Goal: Information Seeking & Learning: Compare options

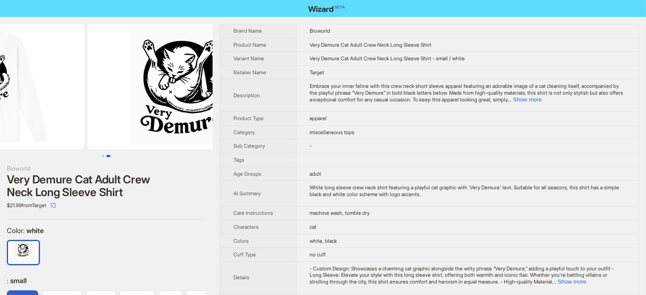
drag, startPoint x: 141, startPoint y: 79, endPoint x: 51, endPoint y: 102, distance: 93.0
click at [51, 102] on ul at bounding box center [106, 87] width 213 height 126
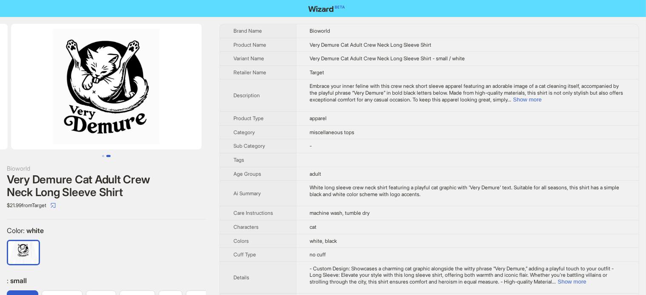
drag, startPoint x: 113, startPoint y: 102, endPoint x: 0, endPoint y: 110, distance: 113.3
click at [0, 110] on ul at bounding box center [106, 87] width 213 height 126
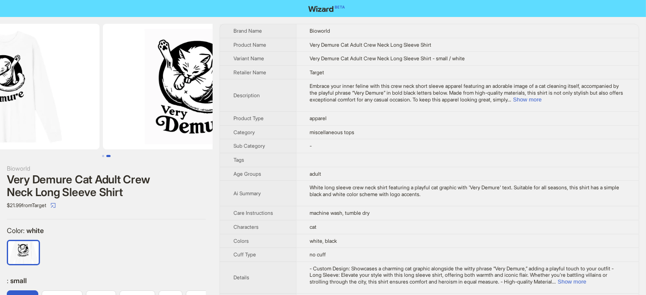
drag, startPoint x: 102, startPoint y: 107, endPoint x: 226, endPoint y: 96, distance: 124.6
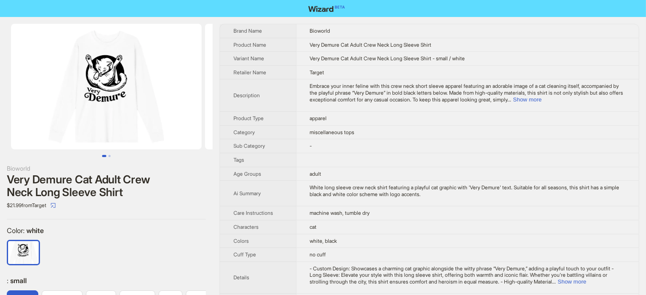
drag, startPoint x: 79, startPoint y: 104, endPoint x: 134, endPoint y: 103, distance: 55.3
click at [134, 103] on img at bounding box center [106, 87] width 190 height 126
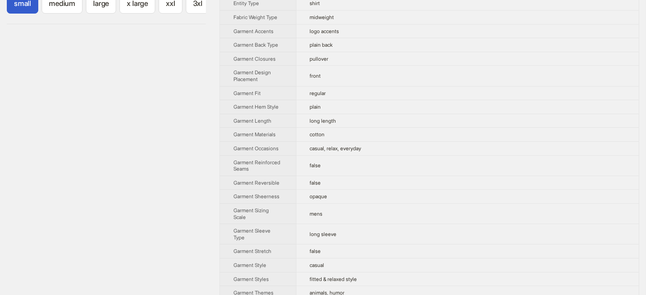
scroll to position [383, 0]
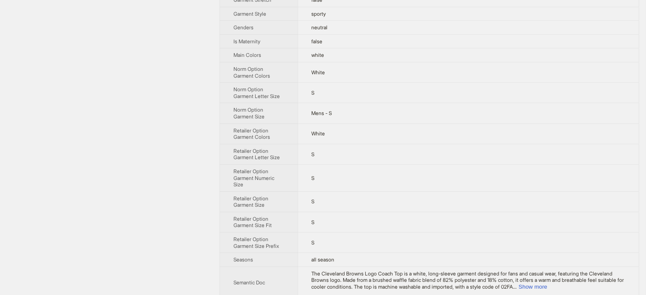
scroll to position [510, 0]
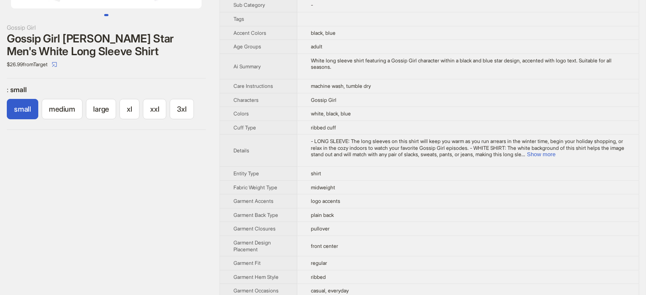
scroll to position [85, 0]
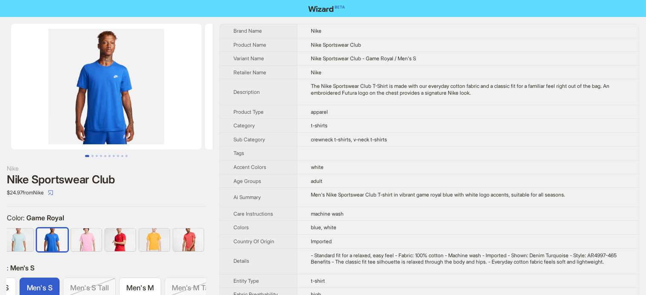
drag, startPoint x: 128, startPoint y: 90, endPoint x: 26, endPoint y: 89, distance: 102.4
click at [26, 88] on img at bounding box center [106, 87] width 190 height 126
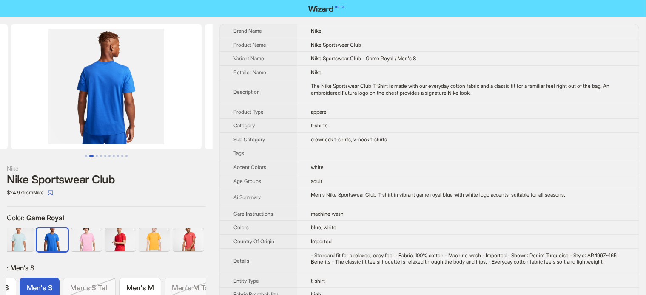
drag, startPoint x: 106, startPoint y: 74, endPoint x: 16, endPoint y: 94, distance: 92.4
click at [17, 94] on img at bounding box center [106, 87] width 190 height 126
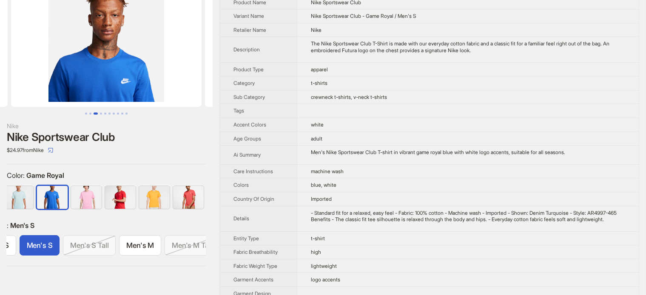
scroll to position [85, 0]
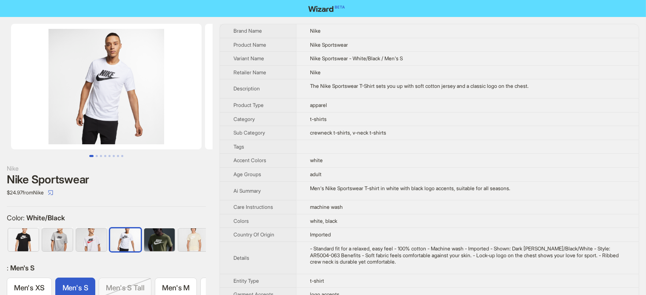
scroll to position [0, 89]
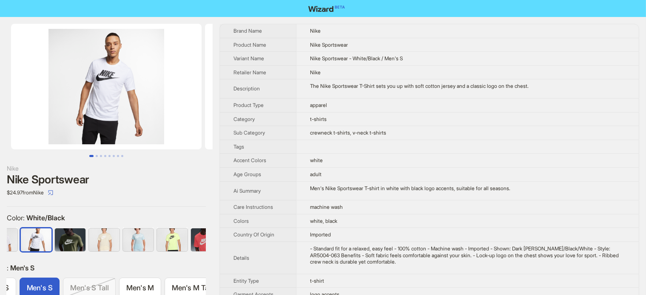
drag, startPoint x: 152, startPoint y: 82, endPoint x: 54, endPoint y: 108, distance: 101.1
click at [54, 108] on img at bounding box center [106, 87] width 190 height 126
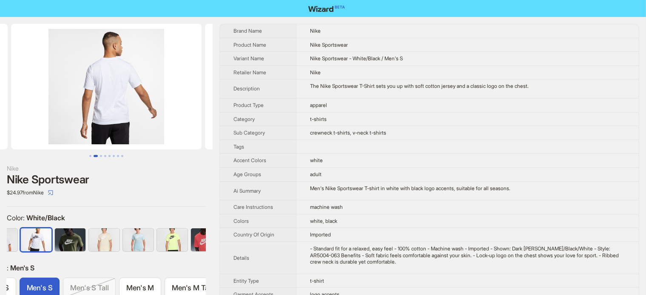
drag, startPoint x: 83, startPoint y: 108, endPoint x: 22, endPoint y: 125, distance: 64.0
click at [20, 125] on img at bounding box center [106, 87] width 190 height 126
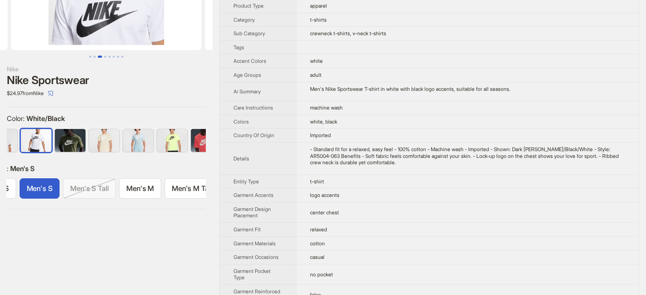
scroll to position [85, 0]
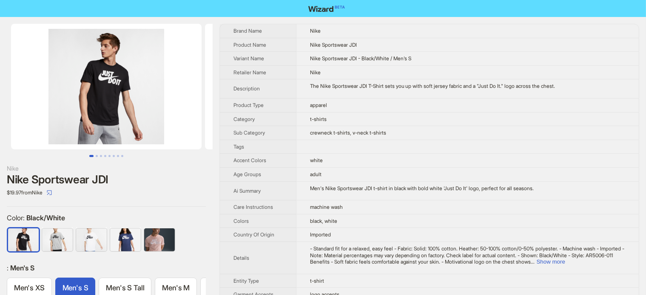
scroll to position [0, 36]
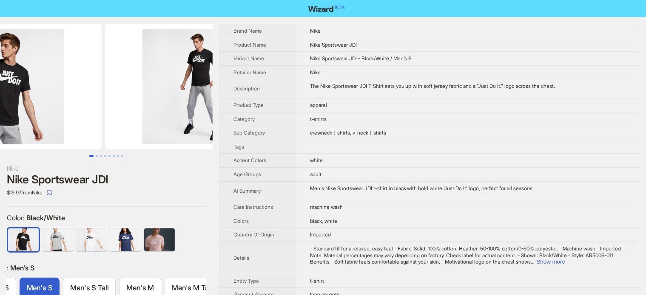
drag, startPoint x: 168, startPoint y: 62, endPoint x: 81, endPoint y: 86, distance: 90.2
click at [105, 87] on img at bounding box center [200, 87] width 190 height 126
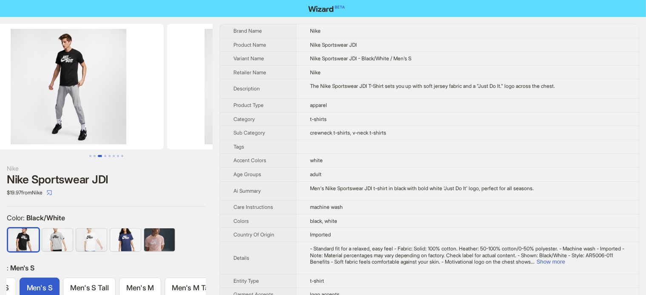
drag, startPoint x: 152, startPoint y: 79, endPoint x: 47, endPoint y: 97, distance: 106.1
click at [47, 97] on div at bounding box center [106, 90] width 213 height 133
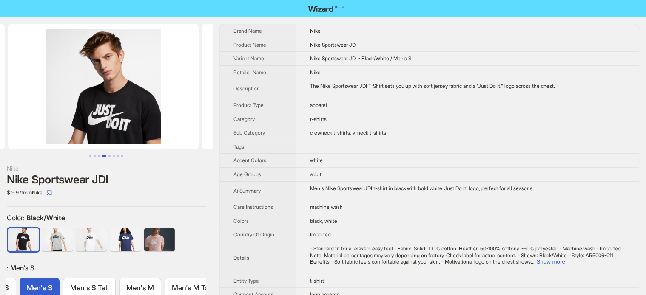
drag, startPoint x: 93, startPoint y: 76, endPoint x: 44, endPoint y: 88, distance: 50.3
click at [44, 88] on ul at bounding box center [106, 87] width 213 height 126
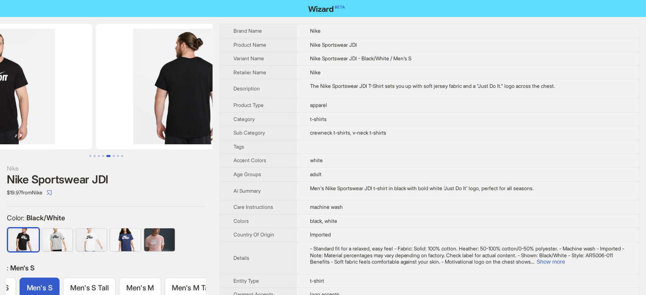
drag, startPoint x: 168, startPoint y: 95, endPoint x: 0, endPoint y: 122, distance: 170.5
click at [94, 122] on li at bounding box center [191, 87] width 194 height 126
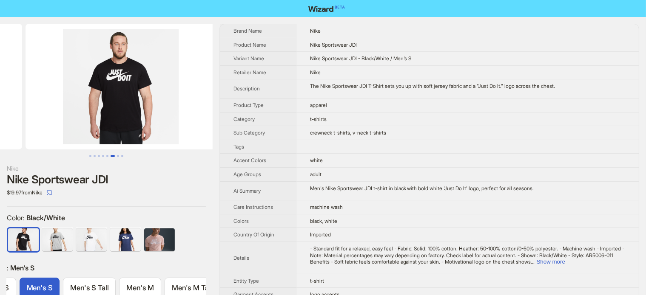
drag, startPoint x: 62, startPoint y: 112, endPoint x: 186, endPoint y: 101, distance: 124.6
click at [186, 101] on ul at bounding box center [106, 87] width 213 height 126
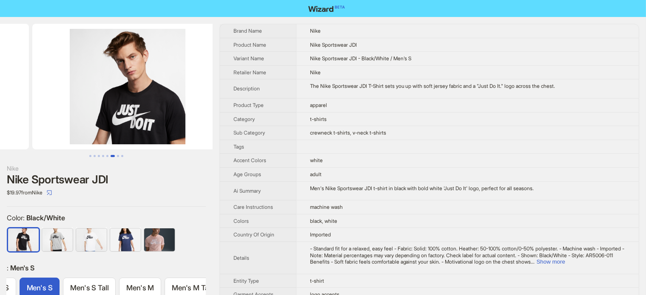
drag, startPoint x: 94, startPoint y: 108, endPoint x: 218, endPoint y: 96, distance: 124.6
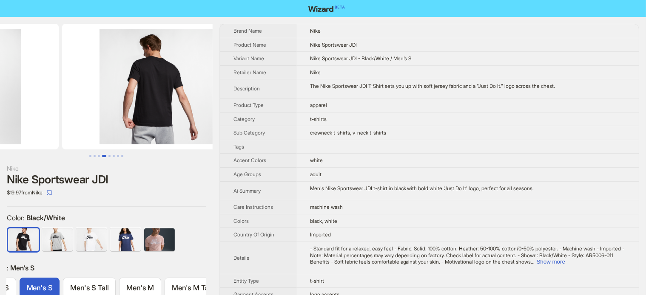
drag, startPoint x: 66, startPoint y: 120, endPoint x: 141, endPoint y: 125, distance: 75.4
click at [209, 120] on ul at bounding box center [106, 87] width 213 height 126
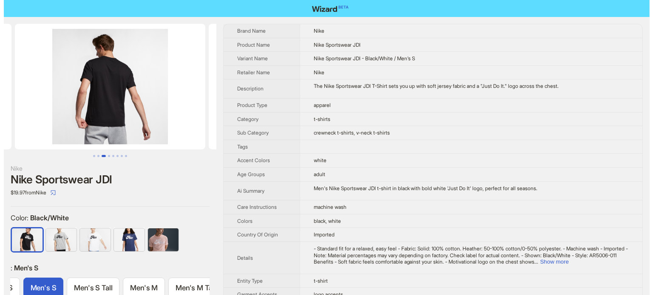
scroll to position [0, 194]
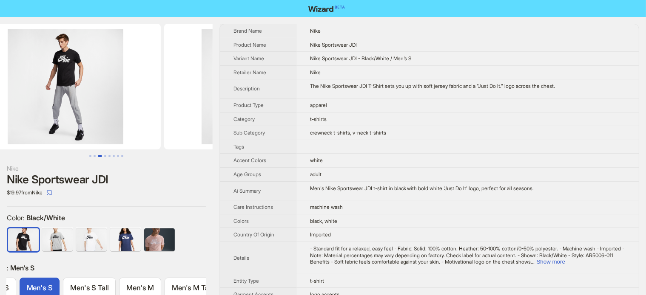
drag, startPoint x: 79, startPoint y: 124, endPoint x: 159, endPoint y: 119, distance: 80.0
click at [166, 119] on img at bounding box center [261, 87] width 190 height 126
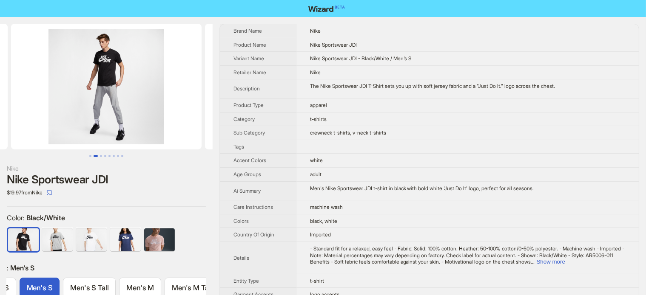
click at [105, 46] on img at bounding box center [106, 87] width 190 height 126
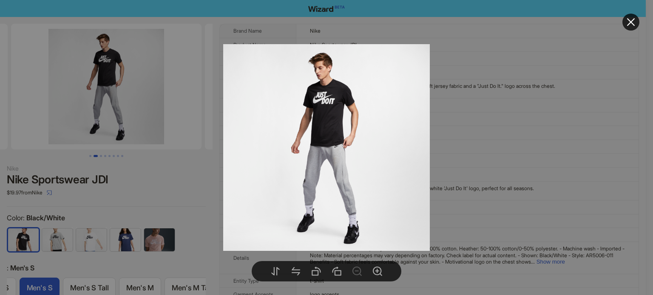
click at [185, 172] on div at bounding box center [326, 147] width 653 height 295
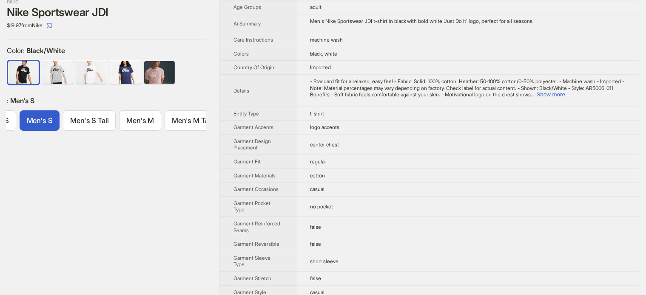
scroll to position [170, 0]
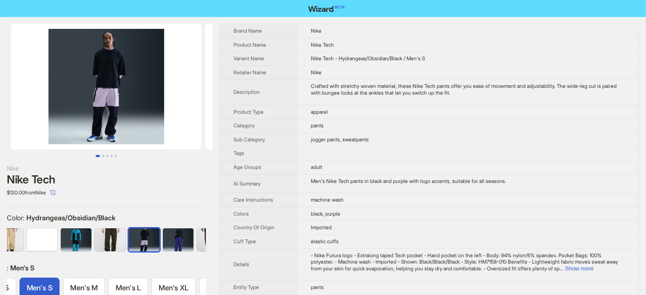
scroll to position [0, 107]
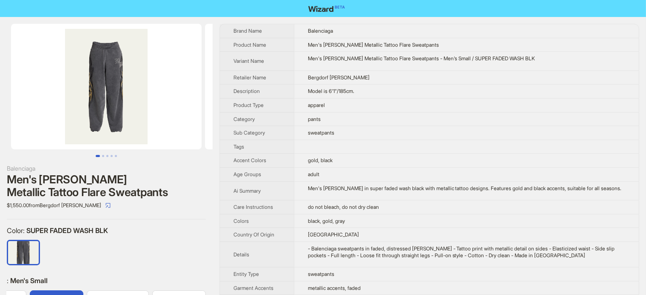
scroll to position [0, 48]
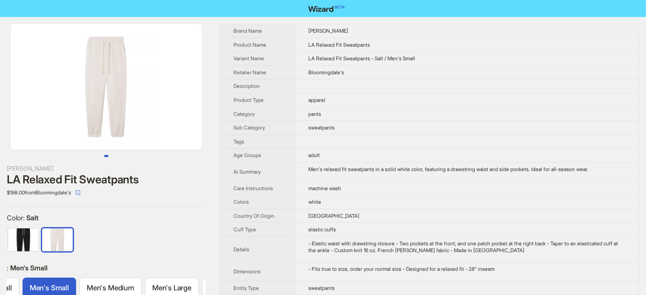
scroll to position [0, 51]
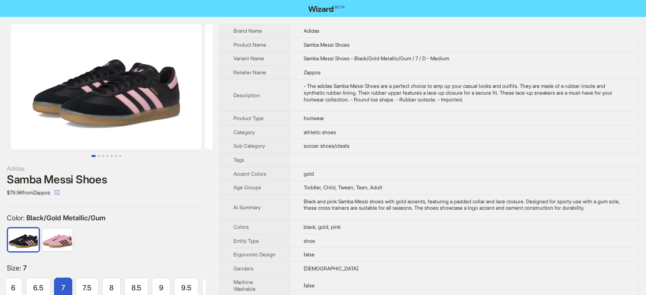
scroll to position [0, 87]
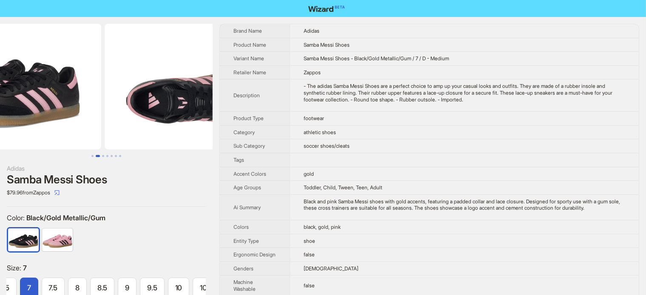
drag, startPoint x: 139, startPoint y: 119, endPoint x: 58, endPoint y: 135, distance: 82.8
click at [58, 135] on img at bounding box center [6, 87] width 190 height 126
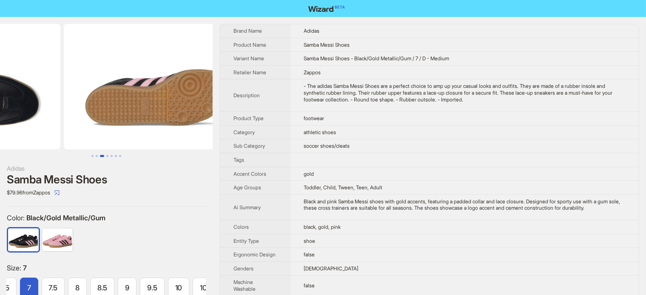
drag, startPoint x: 94, startPoint y: 122, endPoint x: 36, endPoint y: 136, distance: 59.7
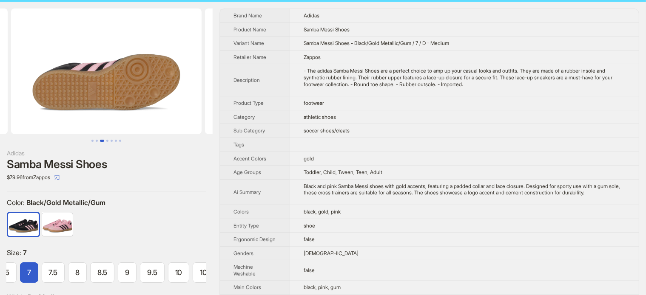
scroll to position [43, 0]
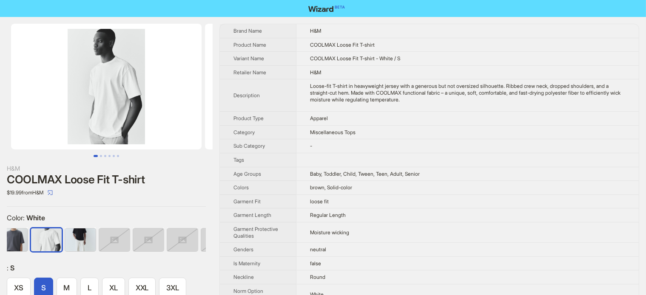
scroll to position [0, 55]
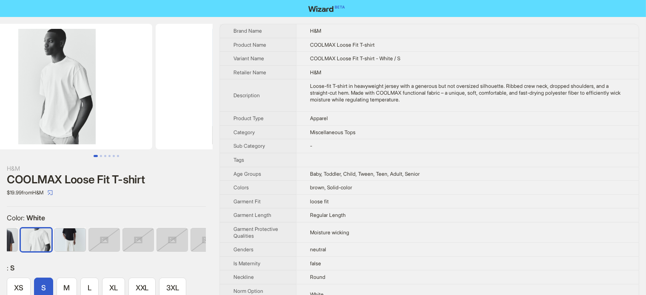
drag, startPoint x: 153, startPoint y: 99, endPoint x: 31, endPoint y: 134, distance: 127.0
click at [33, 133] on ul at bounding box center [106, 87] width 213 height 126
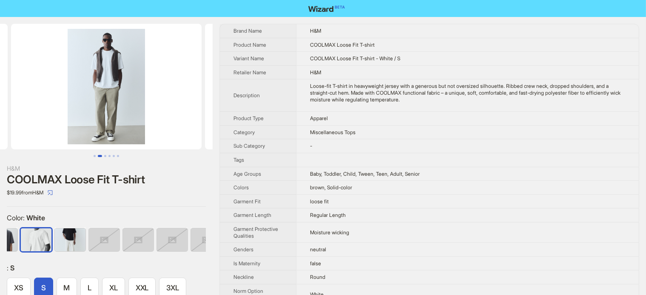
scroll to position [0, 100]
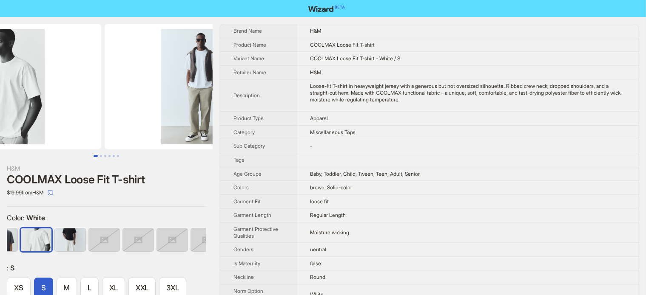
drag, startPoint x: 105, startPoint y: 113, endPoint x: 137, endPoint y: 105, distance: 33.0
click at [136, 107] on ul at bounding box center [106, 87] width 213 height 126
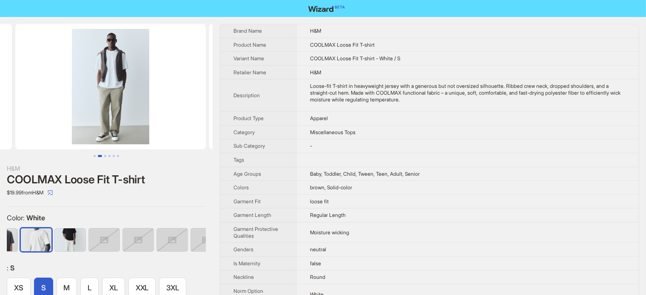
drag, startPoint x: 109, startPoint y: 107, endPoint x: 6, endPoint y: 126, distance: 105.5
click at [6, 126] on ul at bounding box center [106, 87] width 213 height 126
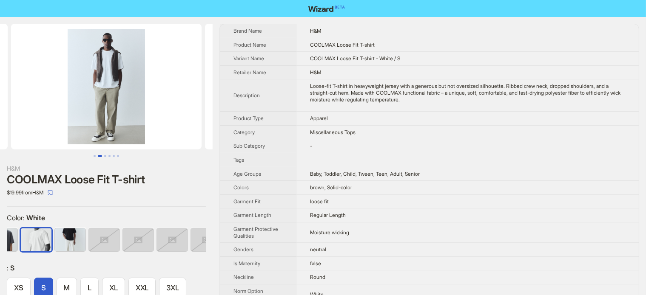
drag, startPoint x: 94, startPoint y: 102, endPoint x: 3, endPoint y: 109, distance: 90.4
click at [24, 116] on img at bounding box center [106, 87] width 190 height 126
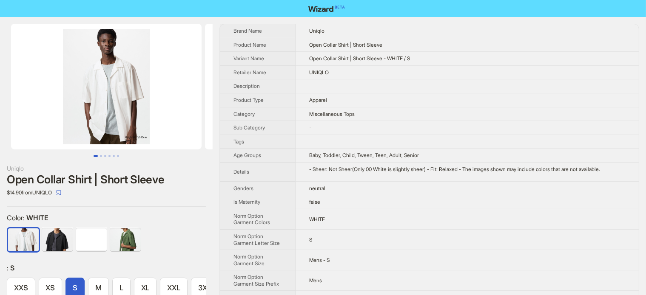
scroll to position [0, 14]
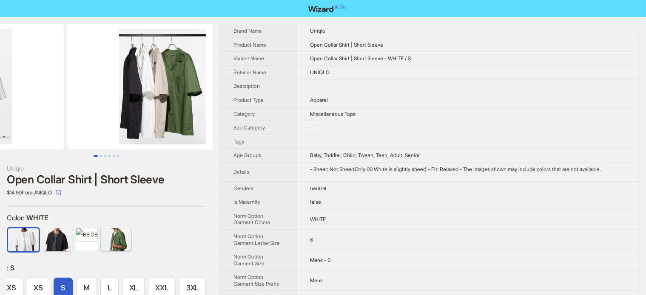
drag, startPoint x: 134, startPoint y: 59, endPoint x: 42, endPoint y: 82, distance: 95.0
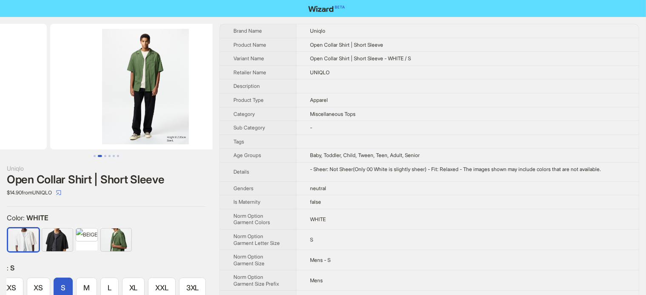
drag, startPoint x: 109, startPoint y: 89, endPoint x: 0, endPoint y: 119, distance: 113.3
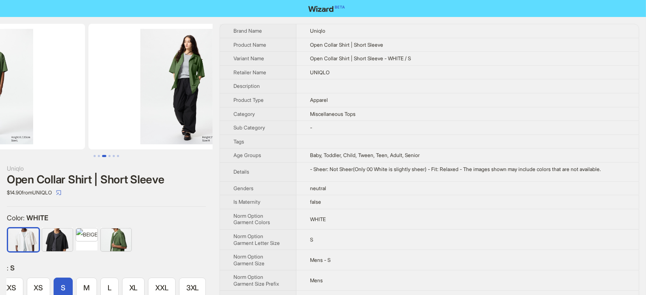
drag, startPoint x: 159, startPoint y: 109, endPoint x: 31, endPoint y: 121, distance: 128.9
click at [23, 125] on ul at bounding box center [106, 87] width 213 height 126
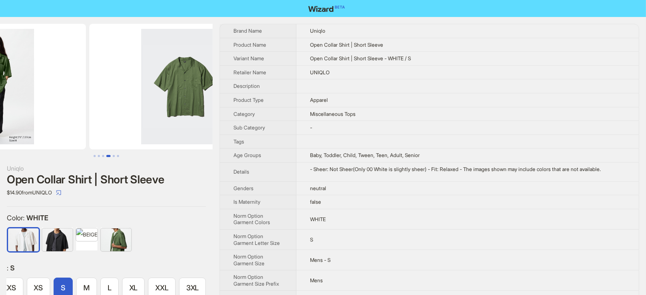
drag, startPoint x: 108, startPoint y: 99, endPoint x: 30, endPoint y: 111, distance: 78.7
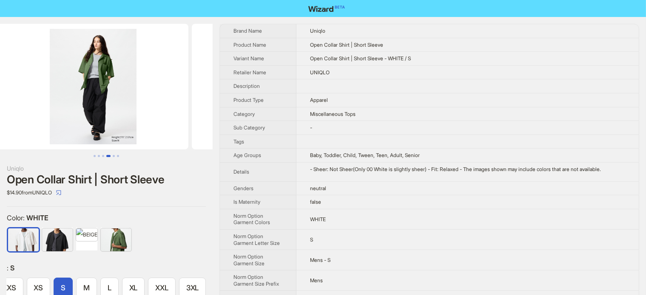
drag, startPoint x: 124, startPoint y: 95, endPoint x: 173, endPoint y: 94, distance: 49.3
click at [190, 95] on li at bounding box center [287, 87] width 194 height 126
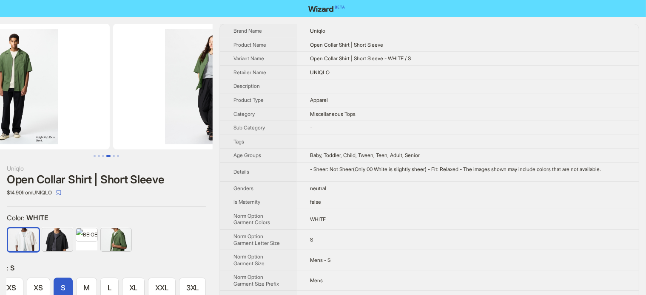
drag, startPoint x: 103, startPoint y: 102, endPoint x: 173, endPoint y: 91, distance: 70.1
click at [173, 91] on img at bounding box center [208, 87] width 190 height 126
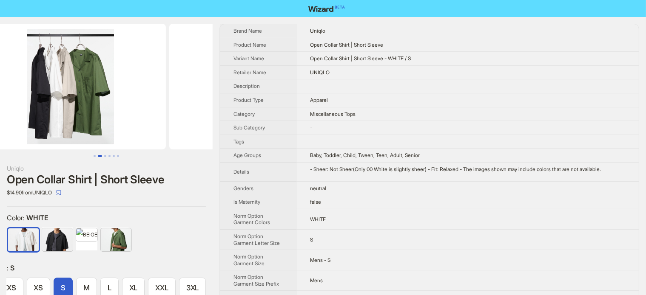
drag, startPoint x: 85, startPoint y: 94, endPoint x: 148, endPoint y: 85, distance: 64.1
click at [197, 85] on img at bounding box center [264, 87] width 190 height 126
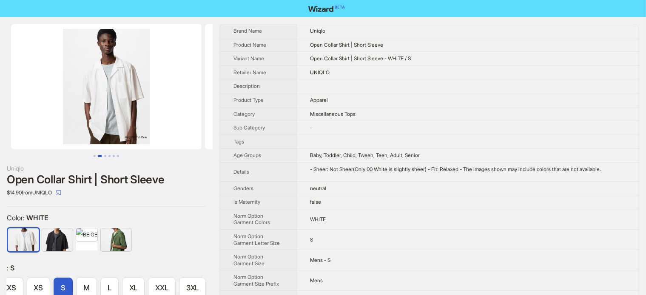
drag, startPoint x: 133, startPoint y: 85, endPoint x: 285, endPoint y: 76, distance: 152.4
click at [285, 76] on div "Uniqlo Open Collar Shirt | Short Sleeve $14.90 from UNIQLO Color : WHITE : S XX…" at bounding box center [323, 269] width 646 height 504
click at [107, 79] on img at bounding box center [106, 87] width 190 height 126
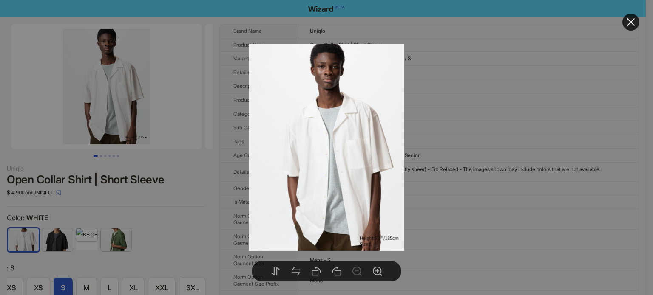
click at [164, 156] on div at bounding box center [326, 147] width 653 height 295
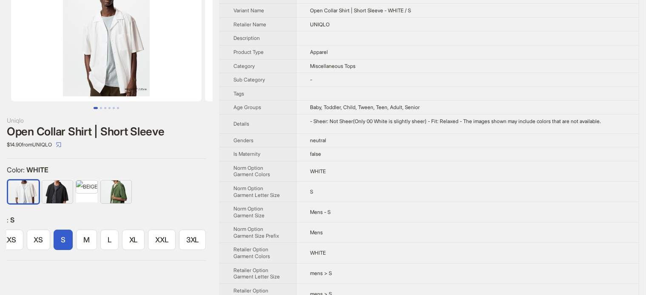
scroll to position [85, 0]
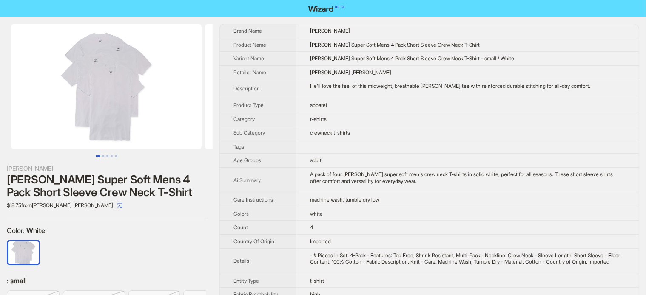
scroll to position [43, 0]
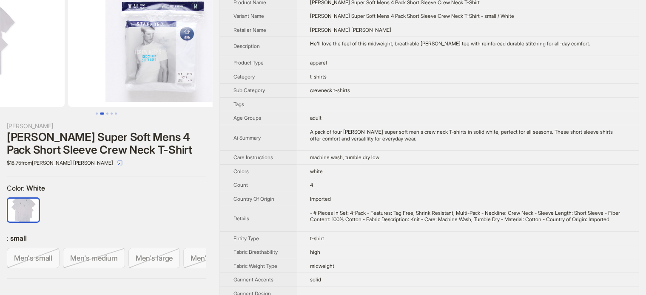
drag, startPoint x: 153, startPoint y: 77, endPoint x: 62, endPoint y: 95, distance: 93.4
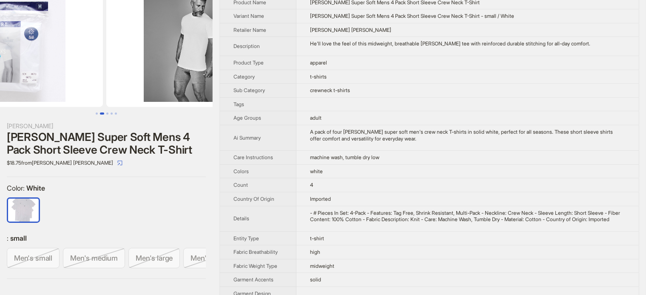
drag, startPoint x: 112, startPoint y: 80, endPoint x: 37, endPoint y: 97, distance: 76.4
click at [39, 97] on img at bounding box center [7, 44] width 190 height 126
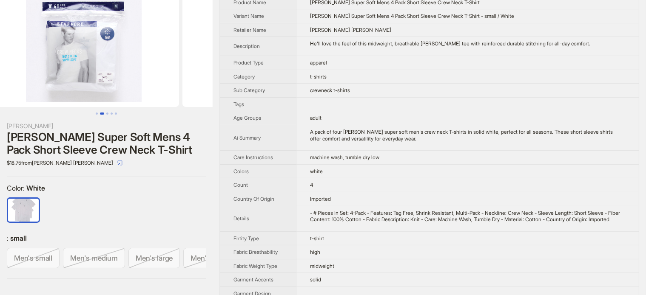
drag, startPoint x: 51, startPoint y: 85, endPoint x: 156, endPoint y: 88, distance: 105.0
click at [165, 95] on ul at bounding box center [106, 44] width 213 height 126
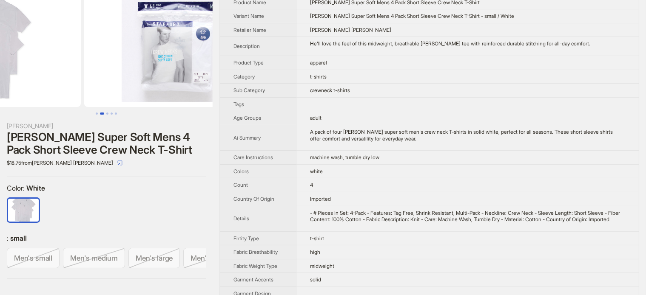
drag, startPoint x: 91, startPoint y: 81, endPoint x: 148, endPoint y: 71, distance: 58.3
click at [145, 72] on img at bounding box center [179, 44] width 190 height 126
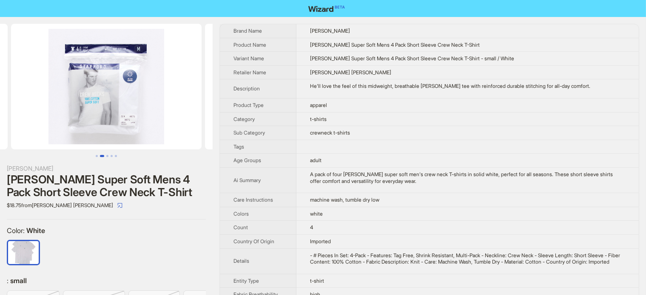
scroll to position [0, 122]
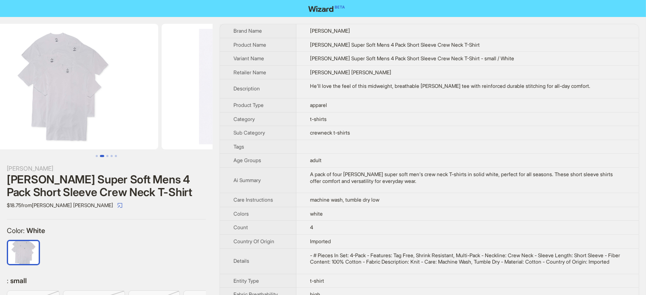
drag, startPoint x: 75, startPoint y: 98, endPoint x: 163, endPoint y: 97, distance: 88.0
click at [163, 98] on img at bounding box center [258, 87] width 190 height 126
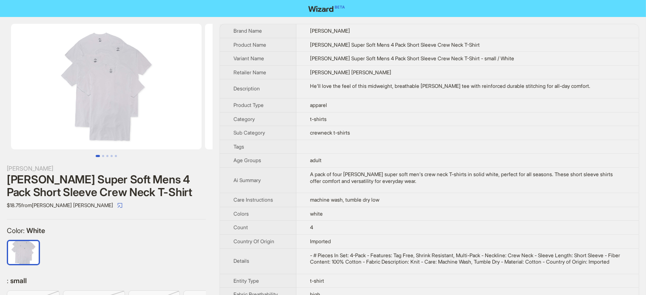
click at [118, 72] on img at bounding box center [106, 87] width 190 height 126
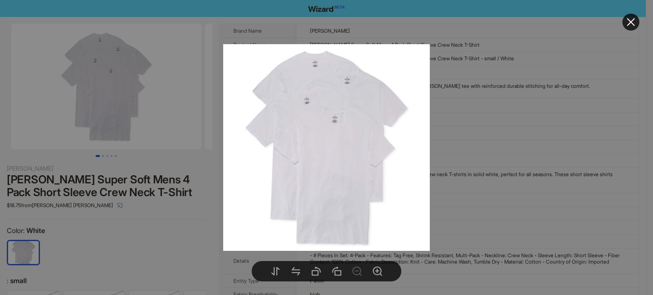
click at [148, 221] on div at bounding box center [326, 147] width 653 height 295
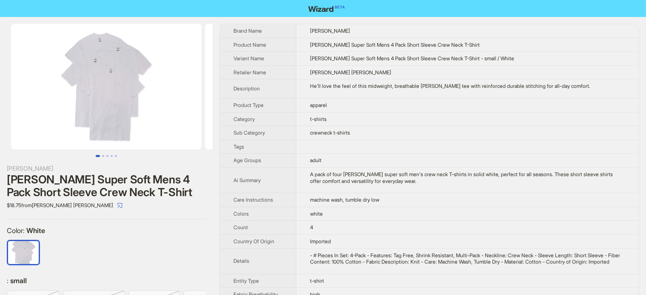
scroll to position [43, 0]
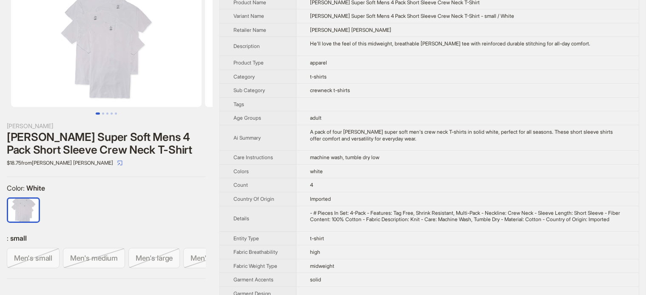
drag, startPoint x: 134, startPoint y: 138, endPoint x: 147, endPoint y: 139, distance: 12.8
click at [135, 138] on div "Stafford Super Soft Mens 4 Pack Short Sleeve Crew Neck T-Shirt" at bounding box center [106, 144] width 199 height 26
drag, startPoint x: 147, startPoint y: 139, endPoint x: 166, endPoint y: 141, distance: 18.8
click at [166, 141] on div "Stafford Super Soft Mens 4 Pack Short Sleeve Crew Neck T-Shirt" at bounding box center [106, 144] width 199 height 26
click at [139, 136] on div "Stafford Super Soft Mens 4 Pack Short Sleeve Crew Neck T-Shirt" at bounding box center [106, 144] width 199 height 26
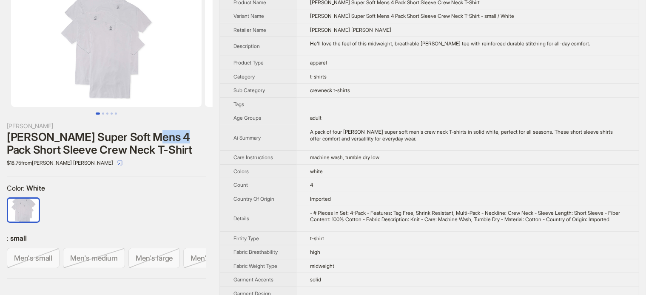
drag, startPoint x: 156, startPoint y: 139, endPoint x: 168, endPoint y: 142, distance: 12.8
click at [168, 142] on div "Stafford Super Soft Mens 4 Pack Short Sleeve Crew Neck T-Shirt" at bounding box center [106, 144] width 199 height 26
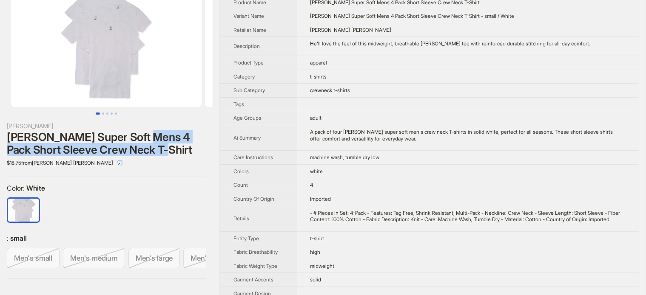
drag, startPoint x: 134, startPoint y: 135, endPoint x: 170, endPoint y: 148, distance: 37.9
click at [170, 148] on div "Stafford Super Soft Mens 4 Pack Short Sleeve Crew Neck T-Shirt" at bounding box center [106, 144] width 199 height 26
click at [171, 147] on div "Stafford Super Soft Mens 4 Pack Short Sleeve Crew Neck T-Shirt" at bounding box center [106, 144] width 199 height 26
click at [172, 148] on div "Stafford Super Soft Mens 4 Pack Short Sleeve Crew Neck T-Shirt" at bounding box center [106, 144] width 199 height 26
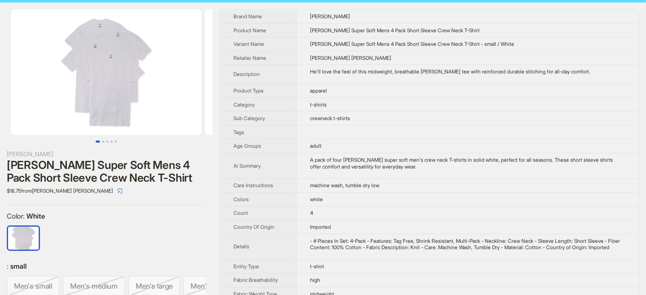
scroll to position [0, 0]
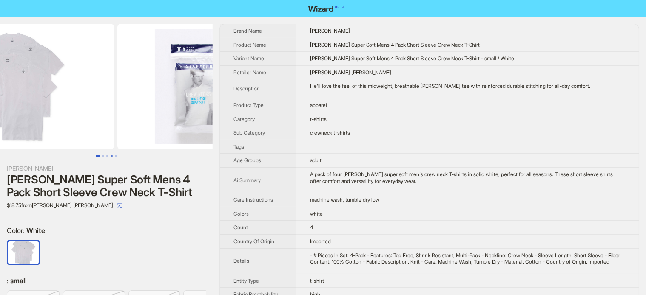
scroll to position [0, 76]
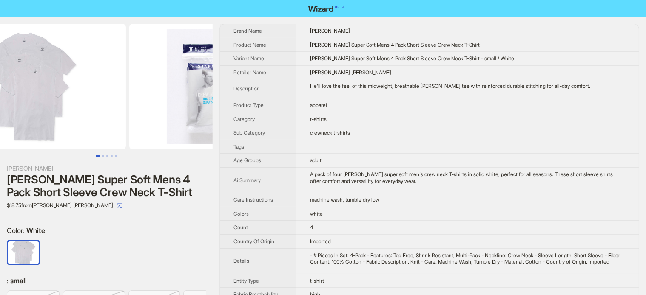
drag, startPoint x: 161, startPoint y: 128, endPoint x: 153, endPoint y: 148, distance: 21.6
click at [114, 156] on div at bounding box center [106, 90] width 213 height 133
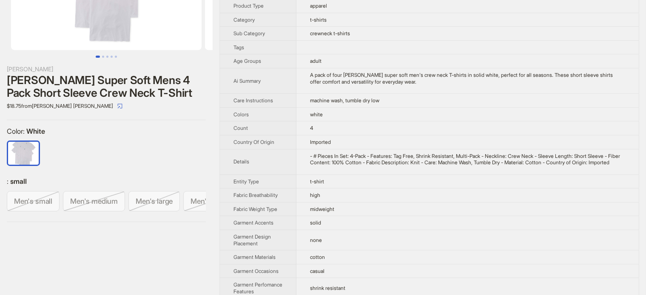
scroll to position [85, 0]
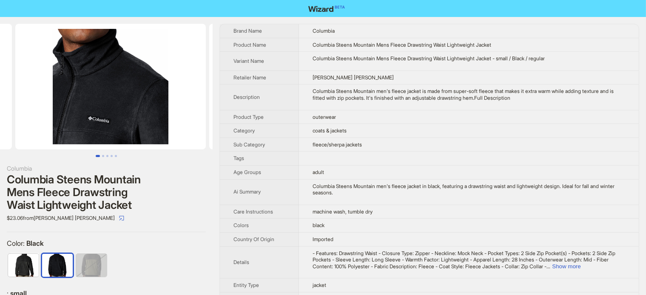
drag, startPoint x: 156, startPoint y: 95, endPoint x: 12, endPoint y: 131, distance: 148.2
click at [12, 131] on ul at bounding box center [106, 87] width 213 height 126
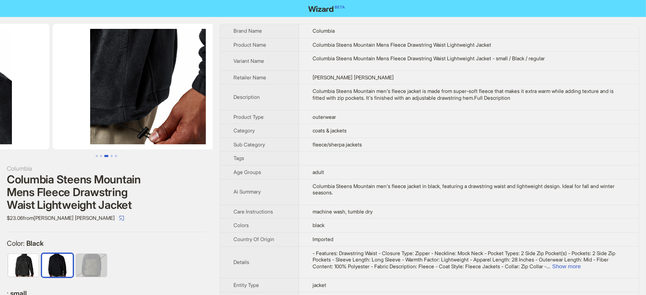
drag, startPoint x: 125, startPoint y: 104, endPoint x: 12, endPoint y: 132, distance: 116.5
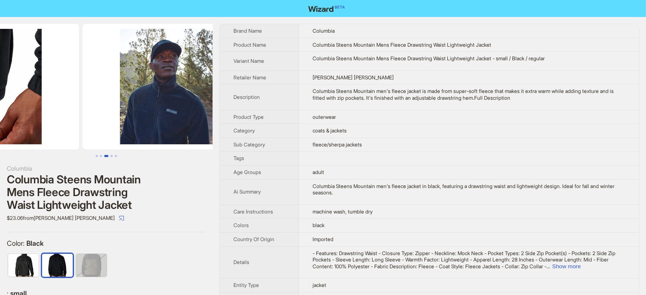
drag, startPoint x: 124, startPoint y: 105, endPoint x: 32, endPoint y: 128, distance: 94.5
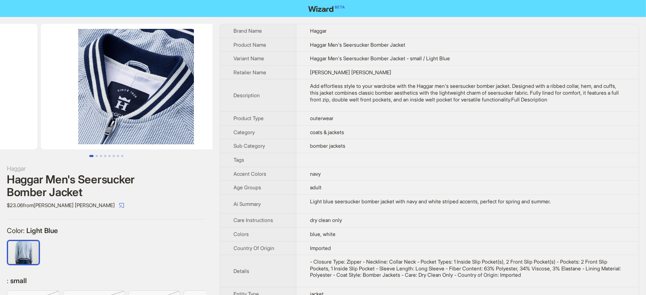
drag, startPoint x: 153, startPoint y: 96, endPoint x: 10, endPoint y: 128, distance: 146.7
click at [17, 129] on ul at bounding box center [106, 87] width 213 height 126
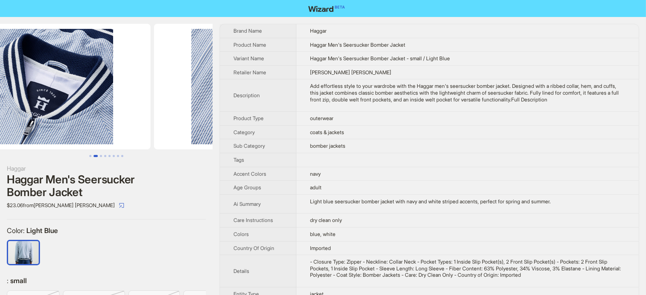
drag, startPoint x: 120, startPoint y: 106, endPoint x: 1, endPoint y: 134, distance: 122.3
click at [0, 138] on img at bounding box center [55, 87] width 190 height 126
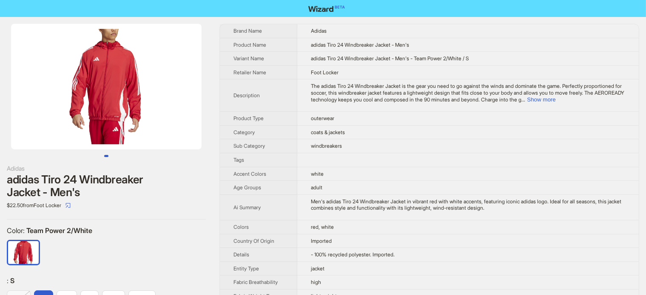
drag, startPoint x: 165, startPoint y: 101, endPoint x: 50, endPoint y: 113, distance: 115.8
click at [50, 113] on img at bounding box center [106, 87] width 190 height 126
drag, startPoint x: 67, startPoint y: 111, endPoint x: 218, endPoint y: 107, distance: 150.9
drag, startPoint x: 84, startPoint y: 127, endPoint x: 60, endPoint y: 132, distance: 24.8
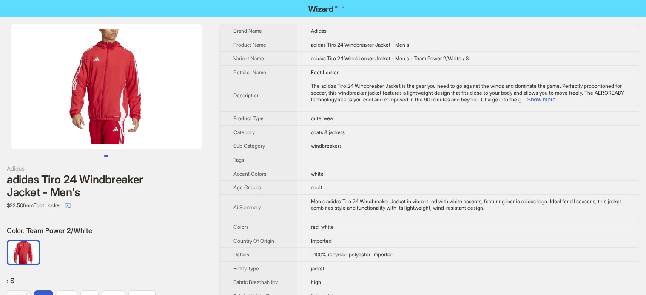
click at [63, 132] on img at bounding box center [106, 87] width 190 height 126
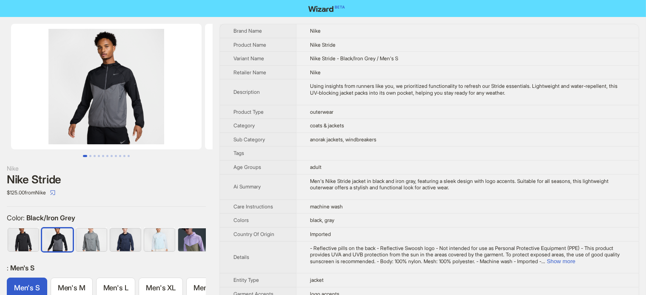
scroll to position [0, 5]
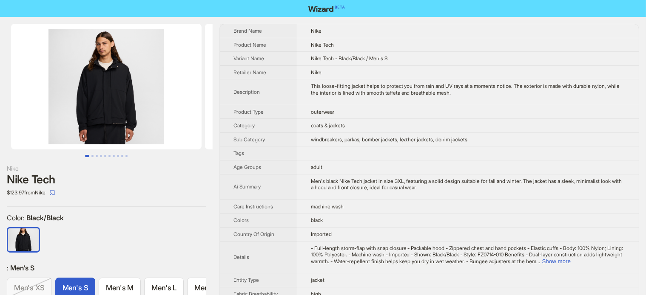
scroll to position [0, 36]
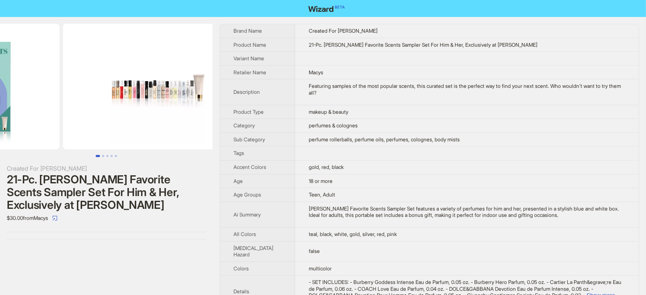
drag, startPoint x: 119, startPoint y: 107, endPoint x: 17, endPoint y: 119, distance: 102.7
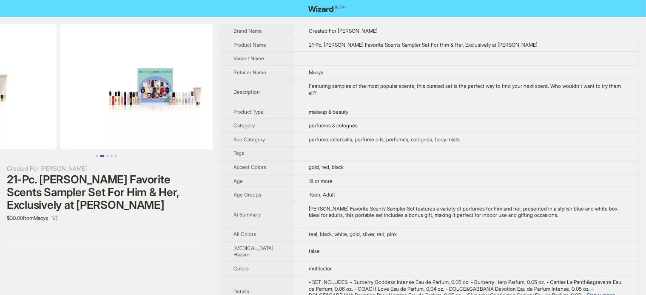
drag, startPoint x: 141, startPoint y: 88, endPoint x: 41, endPoint y: 107, distance: 102.1
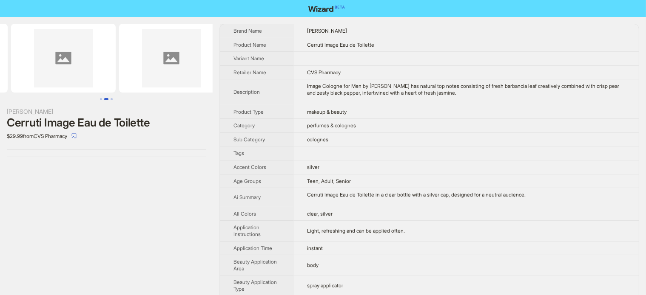
drag, startPoint x: 167, startPoint y: 46, endPoint x: 27, endPoint y: 68, distance: 141.2
click at [27, 68] on img at bounding box center [63, 58] width 105 height 69
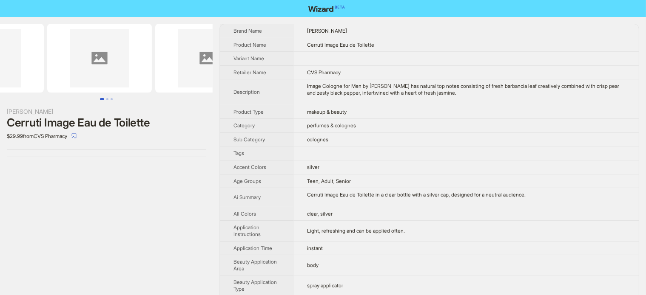
scroll to position [0, 34]
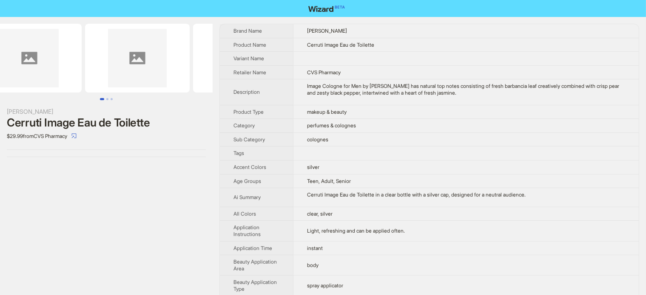
drag, startPoint x: 87, startPoint y: 35, endPoint x: 143, endPoint y: 0, distance: 65.7
click at [153, 30] on img at bounding box center [137, 58] width 105 height 69
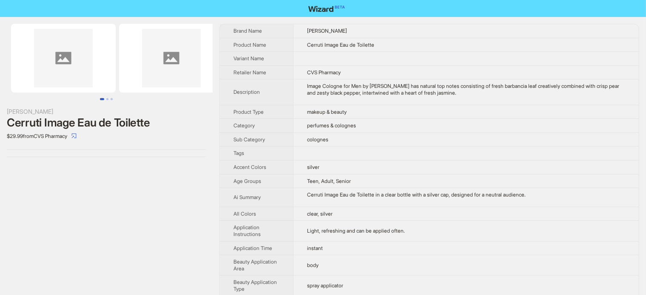
scroll to position [0, 130]
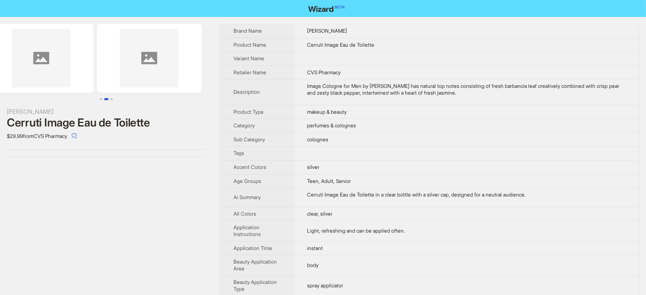
drag, startPoint x: 43, startPoint y: 100, endPoint x: 54, endPoint y: 96, distance: 10.8
click at [36, 100] on div at bounding box center [106, 62] width 213 height 77
drag, startPoint x: 139, startPoint y: 71, endPoint x: 58, endPoint y: 88, distance: 82.9
click at [60, 88] on ul at bounding box center [106, 58] width 213 height 69
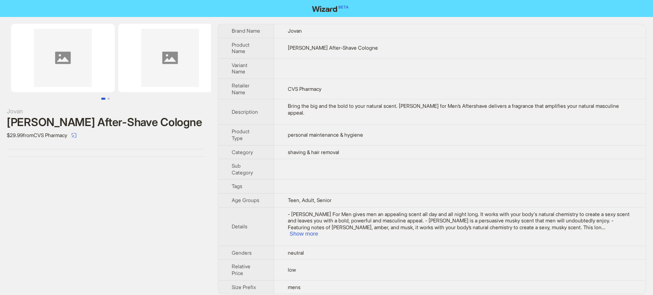
scroll to position [0, 22]
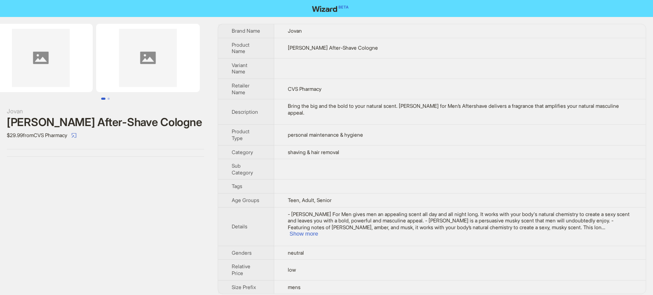
drag, startPoint x: 136, startPoint y: 79, endPoint x: 36, endPoint y: 78, distance: 99.5
click at [20, 83] on ul at bounding box center [105, 58] width 211 height 68
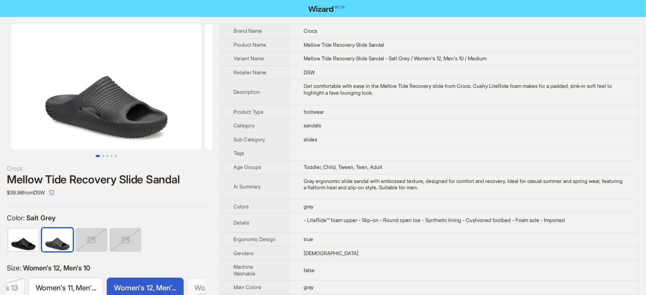
scroll to position [0, 393]
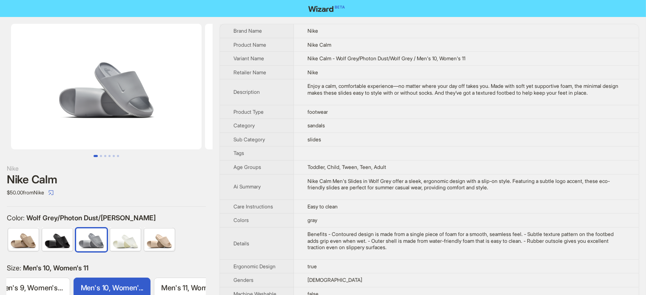
scroll to position [0, 498]
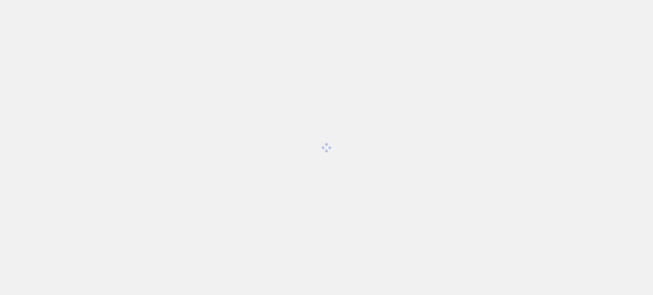
click at [316, 52] on div at bounding box center [326, 147] width 653 height 295
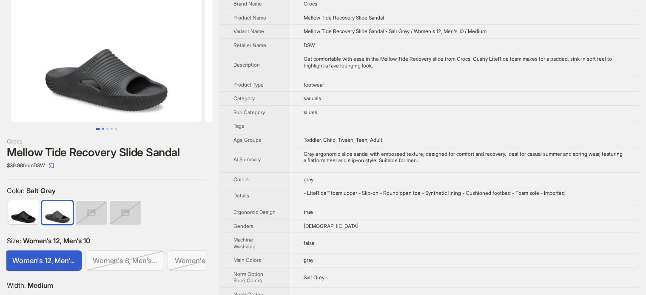
scroll to position [43, 0]
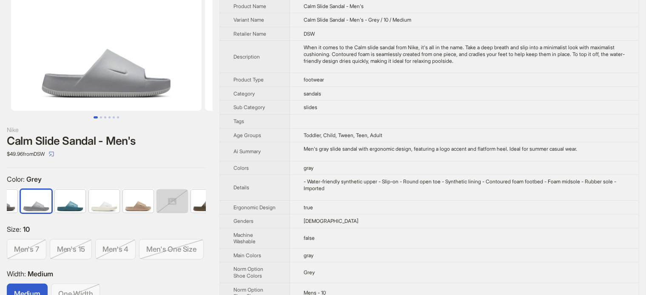
scroll to position [85, 0]
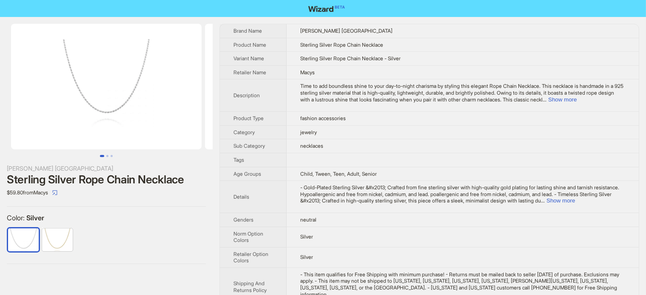
click at [162, 207] on div at bounding box center [106, 207] width 199 height 0
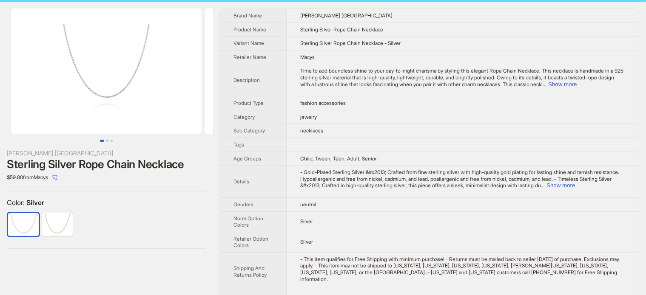
scroll to position [24, 0]
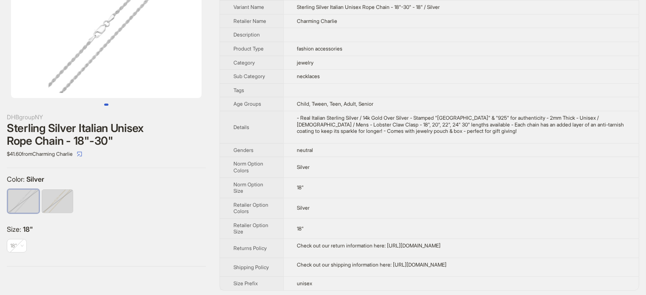
scroll to position [52, 0]
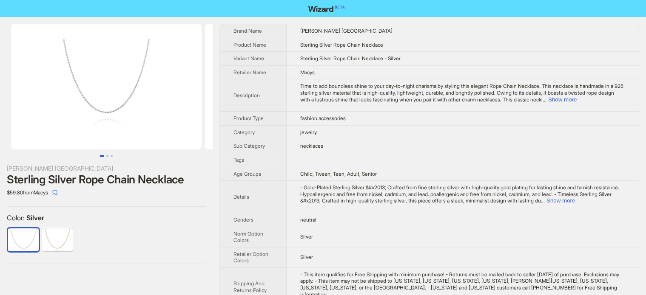
scroll to position [24, 0]
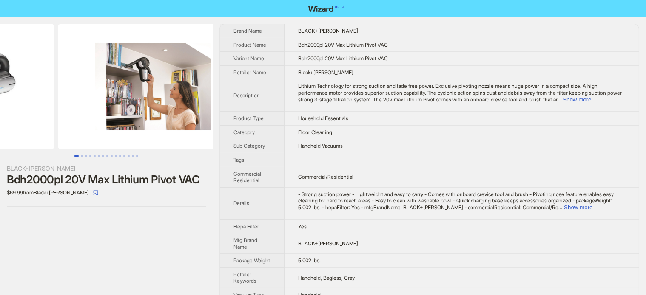
drag, startPoint x: 109, startPoint y: 64, endPoint x: 9, endPoint y: 74, distance: 100.0
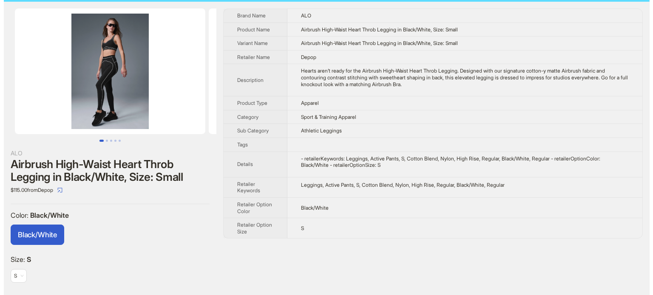
scroll to position [24, 0]
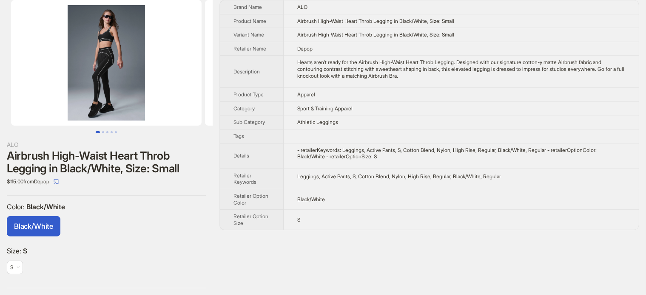
click at [101, 20] on img at bounding box center [106, 63] width 190 height 126
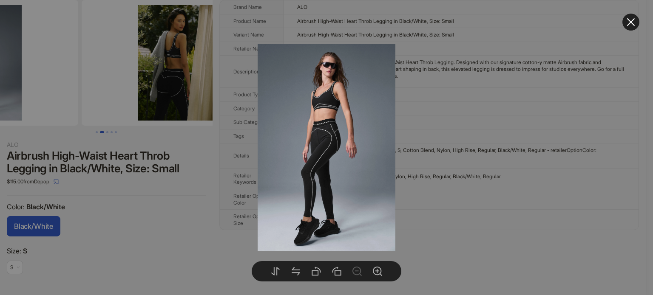
drag, startPoint x: 114, startPoint y: 66, endPoint x: 20, endPoint y: 103, distance: 100.9
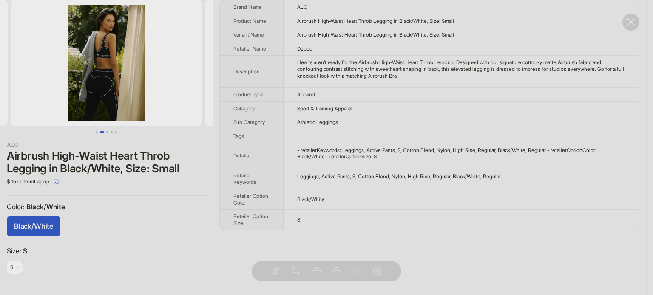
drag, startPoint x: 158, startPoint y: 73, endPoint x: 57, endPoint y: 93, distance: 103.0
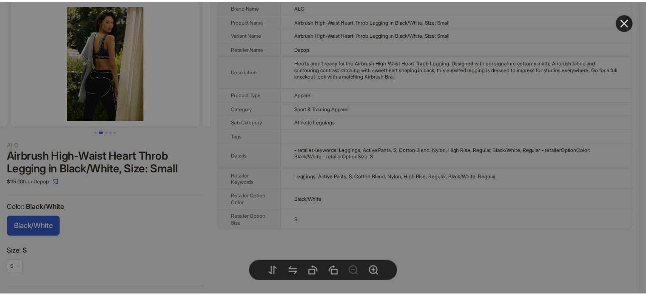
scroll to position [0, 388]
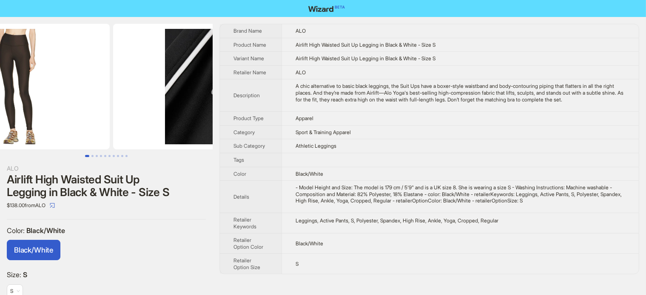
drag, startPoint x: 116, startPoint y: 87, endPoint x: 31, endPoint y: 110, distance: 88.6
click at [31, 110] on img at bounding box center [14, 87] width 190 height 126
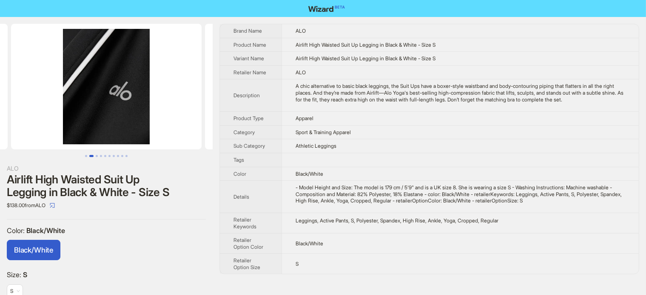
drag, startPoint x: 129, startPoint y: 95, endPoint x: 36, endPoint y: 115, distance: 95.1
click at [32, 113] on img at bounding box center [106, 87] width 190 height 126
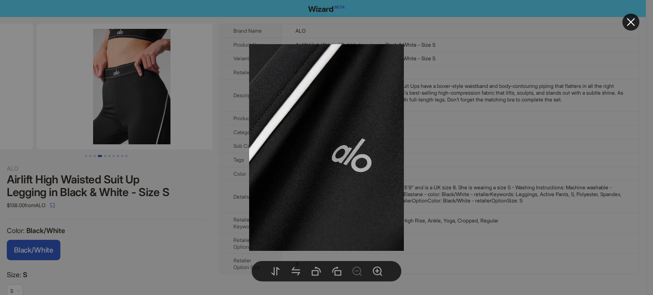
drag, startPoint x: 173, startPoint y: 99, endPoint x: 77, endPoint y: 119, distance: 99.0
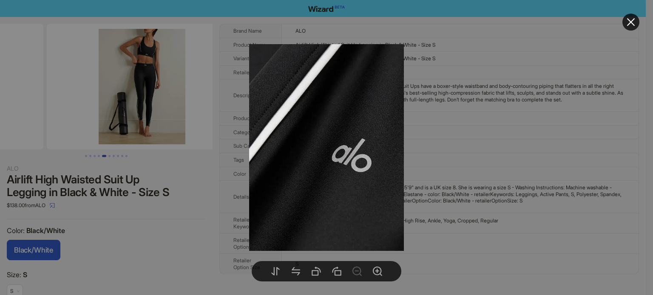
drag, startPoint x: 182, startPoint y: 98, endPoint x: 12, endPoint y: 96, distance: 170.0
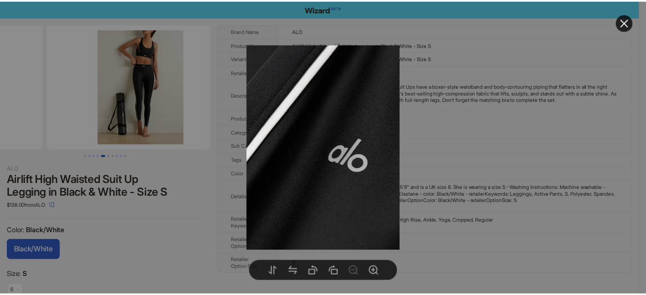
scroll to position [0, 775]
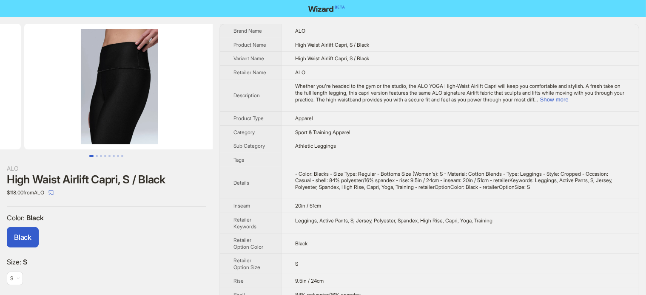
drag, startPoint x: 143, startPoint y: 100, endPoint x: 0, endPoint y: 122, distance: 144.5
click at [3, 122] on ul at bounding box center [106, 87] width 213 height 126
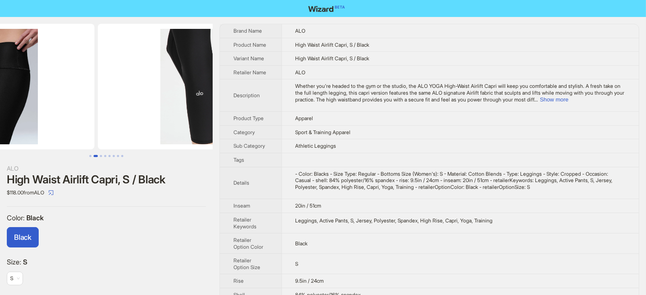
drag, startPoint x: 119, startPoint y: 107, endPoint x: 74, endPoint y: 116, distance: 46.0
click at [75, 116] on ul at bounding box center [106, 87] width 213 height 126
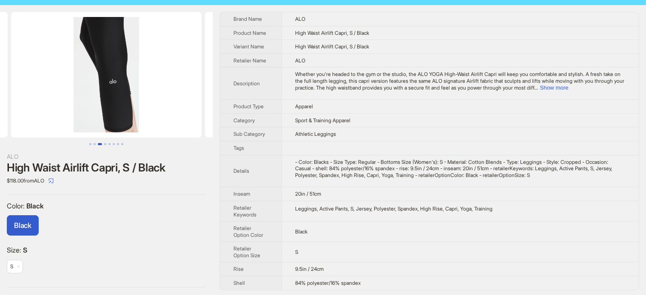
scroll to position [12, 0]
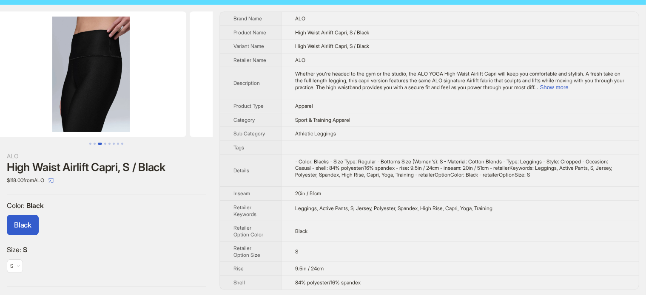
drag, startPoint x: 65, startPoint y: 81, endPoint x: 202, endPoint y: 91, distance: 138.0
click at [202, 91] on ul at bounding box center [106, 74] width 213 height 126
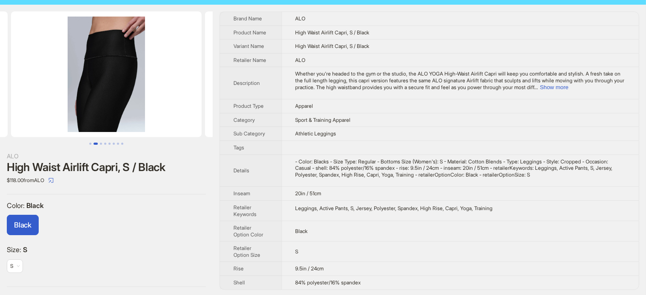
scroll to position [0, 20]
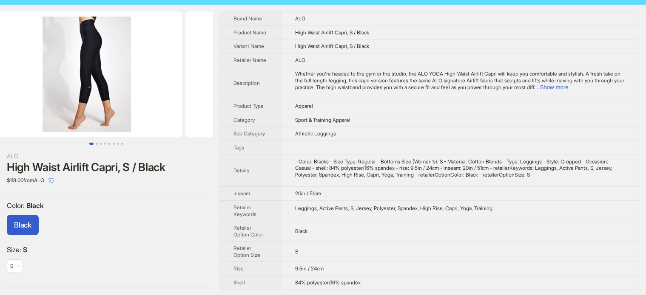
drag, startPoint x: 107, startPoint y: 91, endPoint x: 244, endPoint y: 91, distance: 136.4
click at [244, 91] on div "ALO High Waist Airlift Capri, S / Black $118.00 from ALO Color : Black Black Si…" at bounding box center [323, 151] width 646 height 292
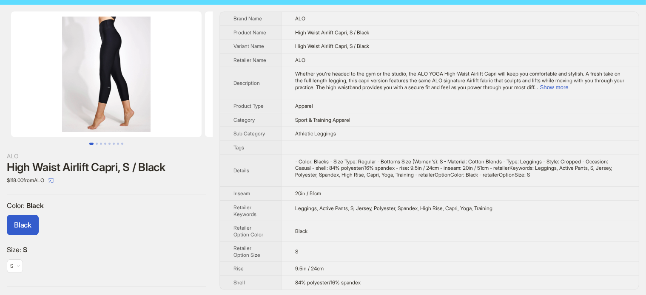
drag, startPoint x: 108, startPoint y: 97, endPoint x: 221, endPoint y: 91, distance: 113.6
click at [158, 96] on img at bounding box center [106, 74] width 190 height 126
drag, startPoint x: 221, startPoint y: 91, endPoint x: 265, endPoint y: 83, distance: 45.0
click at [249, 86] on div "ALO High Waist Airlift Capri, S / Black $118.00 from ALO Color : Black Black Si…" at bounding box center [323, 151] width 646 height 292
click at [272, 81] on th "Description" at bounding box center [251, 83] width 62 height 32
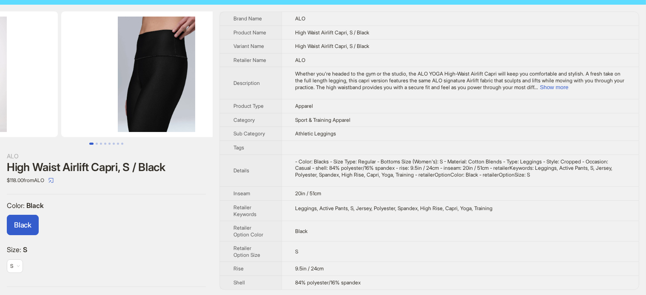
drag, startPoint x: 133, startPoint y: 93, endPoint x: 33, endPoint y: 120, distance: 103.1
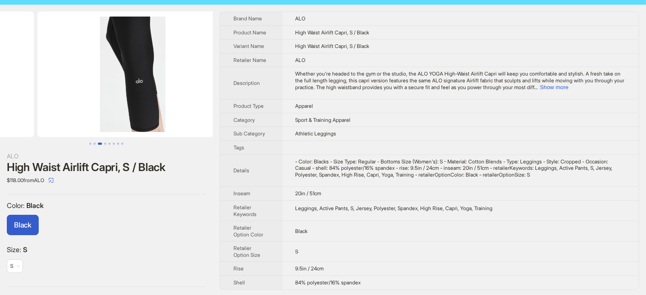
drag, startPoint x: 48, startPoint y: 97, endPoint x: 24, endPoint y: 98, distance: 23.8
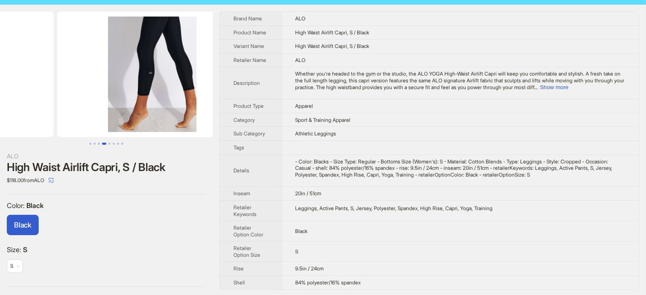
drag, startPoint x: 99, startPoint y: 78, endPoint x: 31, endPoint y: 94, distance: 70.3
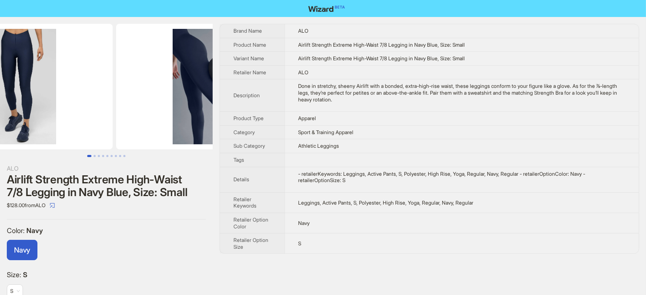
drag, startPoint x: 158, startPoint y: 83, endPoint x: 44, endPoint y: 113, distance: 117.8
click at [40, 113] on ul at bounding box center [106, 87] width 213 height 126
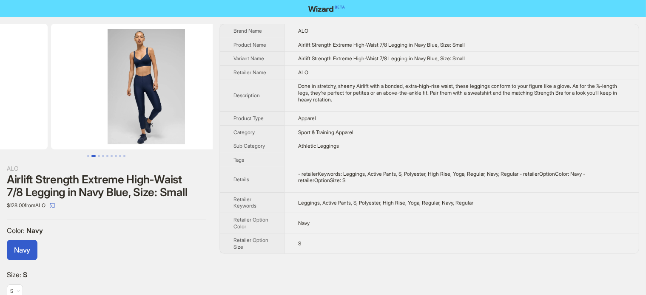
drag, startPoint x: 71, startPoint y: 127, endPoint x: 54, endPoint y: 130, distance: 17.8
click at [54, 130] on ul at bounding box center [106, 87] width 213 height 126
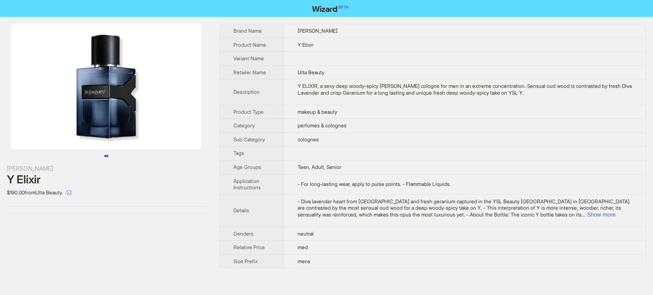
drag, startPoint x: 157, startPoint y: 107, endPoint x: 11, endPoint y: 68, distance: 151.3
click at [31, 105] on img at bounding box center [106, 87] width 190 height 126
drag, startPoint x: 137, startPoint y: 114, endPoint x: 60, endPoint y: 132, distance: 78.6
click at [64, 132] on img at bounding box center [106, 87] width 190 height 126
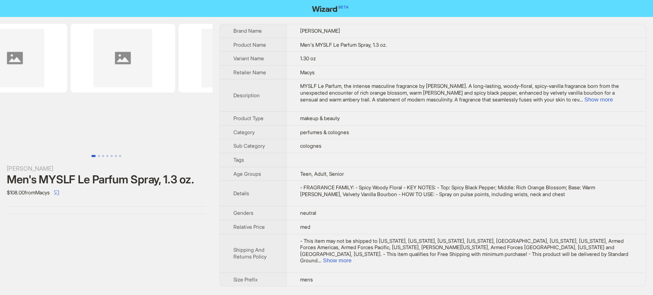
drag, startPoint x: 166, startPoint y: 54, endPoint x: 58, endPoint y: 77, distance: 110.3
click at [60, 77] on img at bounding box center [15, 58] width 105 height 69
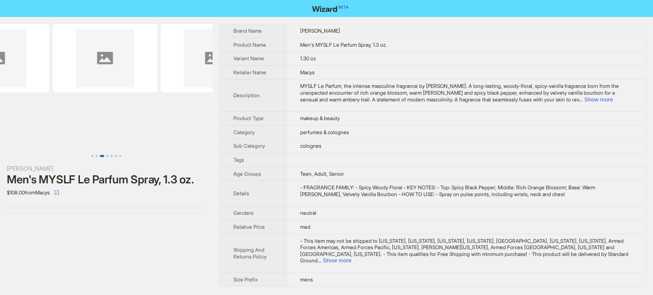
drag, startPoint x: 160, startPoint y: 68, endPoint x: 79, endPoint y: 93, distance: 84.2
click at [79, 93] on ul at bounding box center [106, 87] width 213 height 126
drag, startPoint x: 73, startPoint y: 59, endPoint x: 249, endPoint y: 52, distance: 176.1
click at [249, 52] on div "Yves Saint Laurent Men's MYSLF Le Parfum Spray, 1.3 oz. $108.00 from Macys Bran…" at bounding box center [326, 155] width 653 height 277
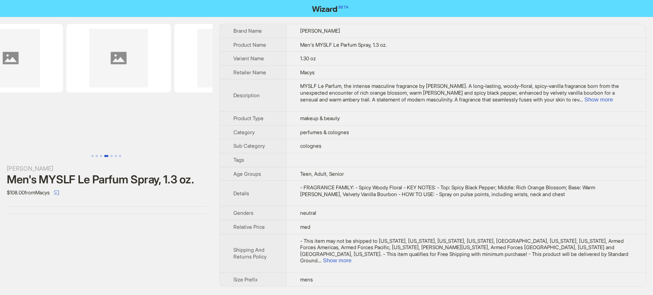
scroll to position [0, 0]
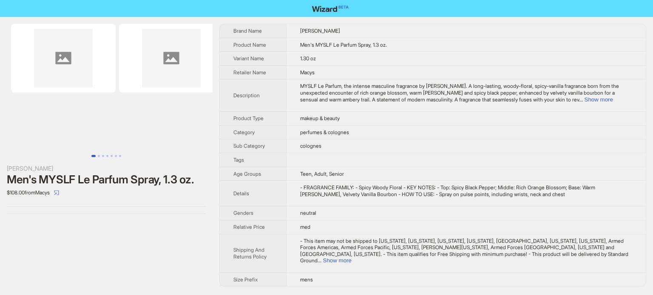
drag, startPoint x: 111, startPoint y: 95, endPoint x: 145, endPoint y: 78, distance: 38.6
click at [201, 73] on ul at bounding box center [106, 87] width 213 height 126
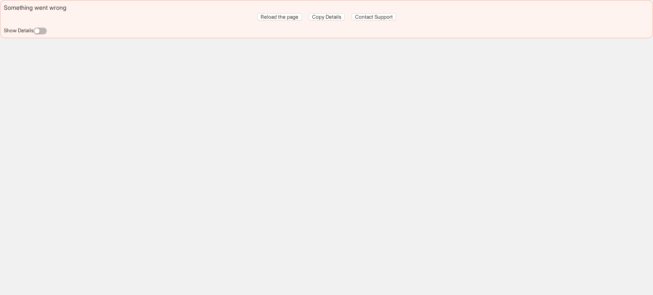
click at [405, 122] on div "Something went wrong Reload the page Copy Details Contact Support Show Details" at bounding box center [326, 147] width 653 height 295
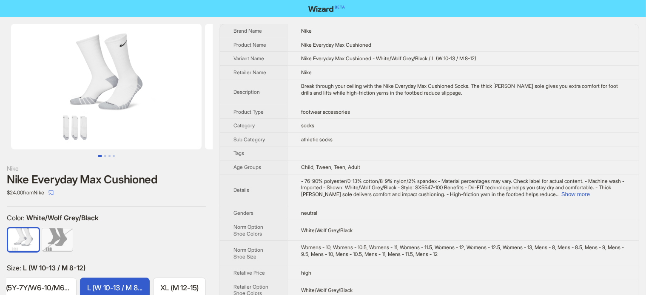
scroll to position [43, 0]
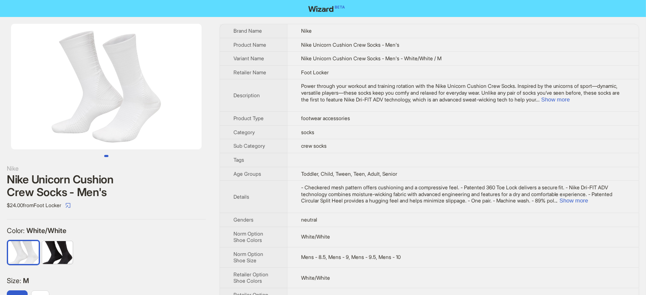
scroll to position [33, 0]
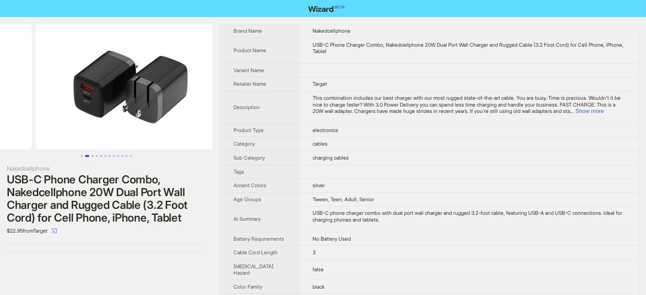
drag, startPoint x: 126, startPoint y: 103, endPoint x: 37, endPoint y: 103, distance: 89.3
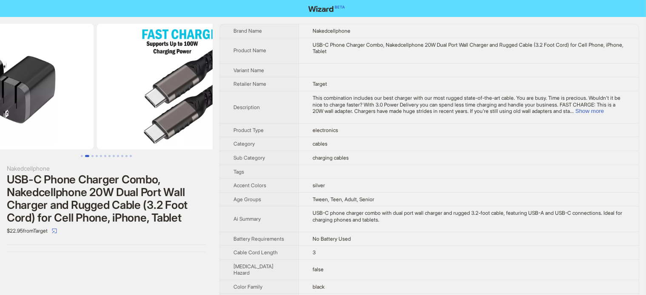
drag, startPoint x: 184, startPoint y: 101, endPoint x: 90, endPoint y: 104, distance: 94.0
click at [91, 104] on ul at bounding box center [106, 87] width 213 height 126
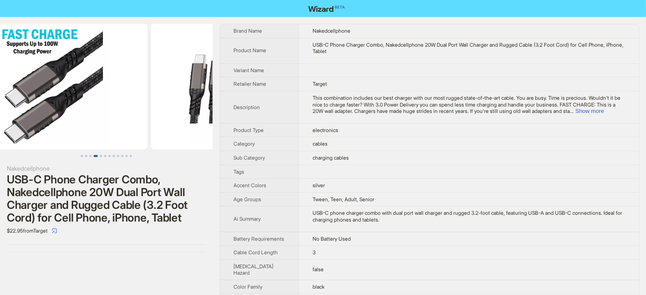
drag, startPoint x: 124, startPoint y: 114, endPoint x: 88, endPoint y: 124, distance: 37.0
click at [89, 124] on ul at bounding box center [106, 87] width 213 height 126
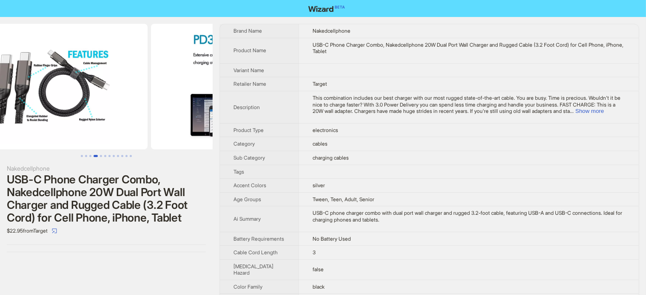
drag, startPoint x: 166, startPoint y: 105, endPoint x: 87, endPoint y: 121, distance: 81.2
click at [90, 121] on ul at bounding box center [106, 87] width 213 height 126
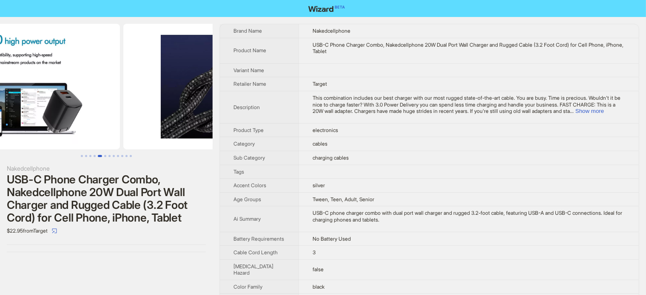
drag, startPoint x: 160, startPoint y: 96, endPoint x: 68, endPoint y: 92, distance: 92.3
click at [70, 94] on ul at bounding box center [106, 87] width 213 height 126
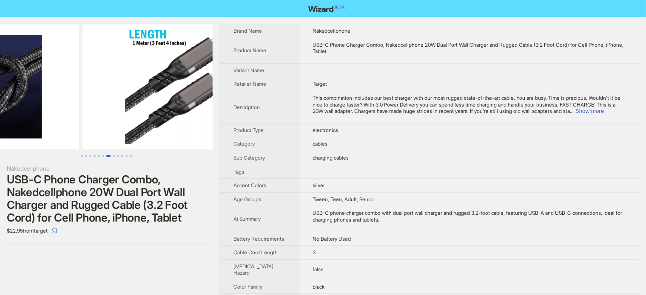
drag, startPoint x: 116, startPoint y: 97, endPoint x: 69, endPoint y: 100, distance: 46.8
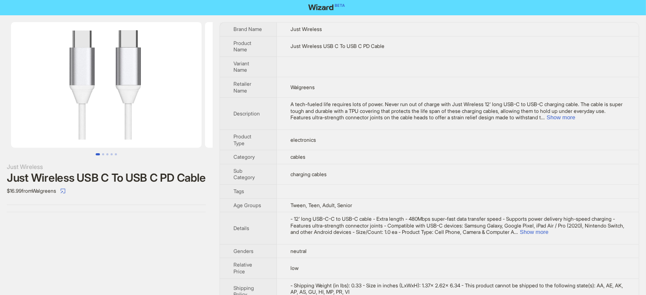
scroll to position [31, 0]
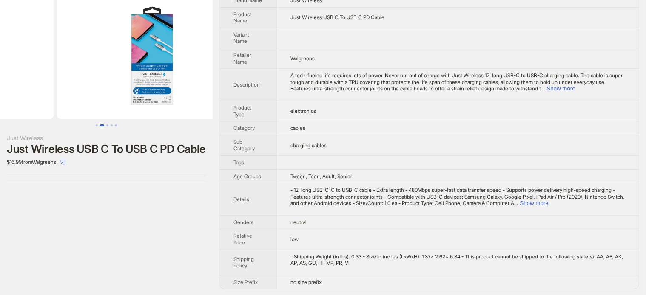
drag, startPoint x: 113, startPoint y: 64, endPoint x: 26, endPoint y: 86, distance: 89.9
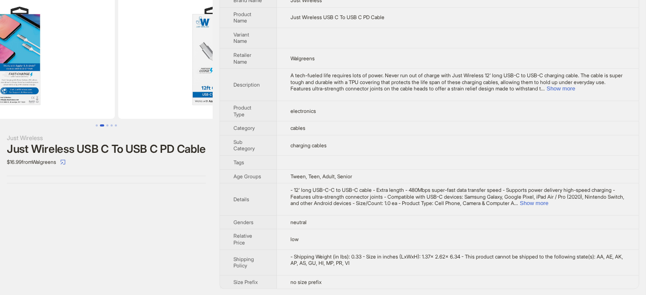
click at [46, 78] on img at bounding box center [19, 56] width 190 height 126
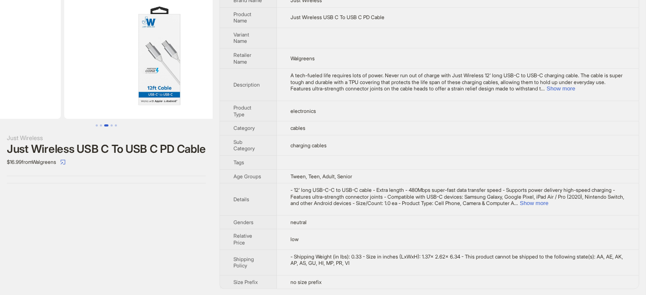
drag, startPoint x: 175, startPoint y: 77, endPoint x: 78, endPoint y: 79, distance: 96.9
click at [78, 79] on ul at bounding box center [106, 56] width 213 height 126
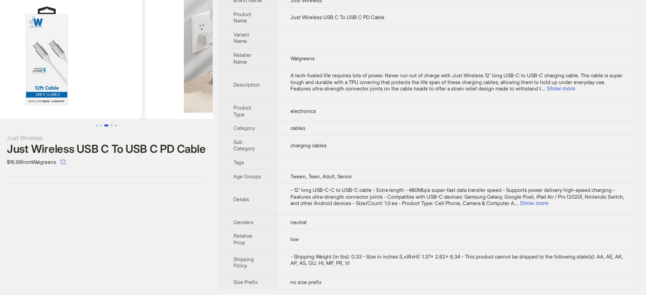
drag, startPoint x: 148, startPoint y: 80, endPoint x: 108, endPoint y: 94, distance: 42.6
click at [108, 94] on img at bounding box center [47, 56] width 190 height 126
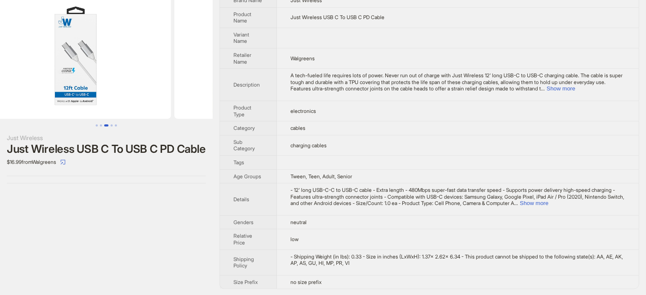
drag, startPoint x: 183, startPoint y: 88, endPoint x: 124, endPoint y: 99, distance: 59.7
click at [124, 99] on ul at bounding box center [106, 56] width 213 height 126
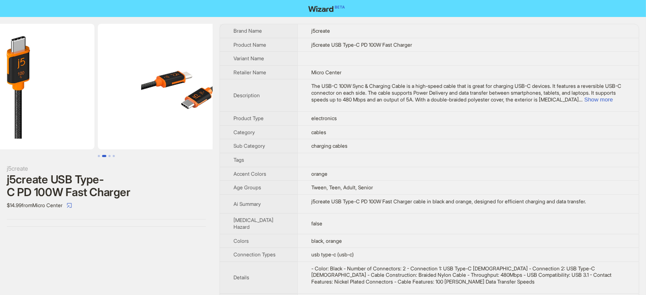
drag, startPoint x: 101, startPoint y: 95, endPoint x: 19, endPoint y: 111, distance: 83.3
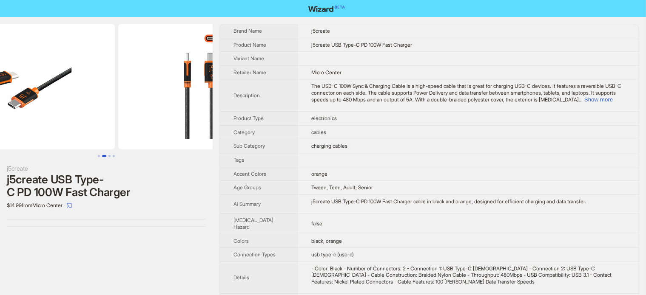
drag, startPoint x: 145, startPoint y: 107, endPoint x: 33, endPoint y: 110, distance: 111.8
click at [33, 110] on img at bounding box center [19, 87] width 190 height 126
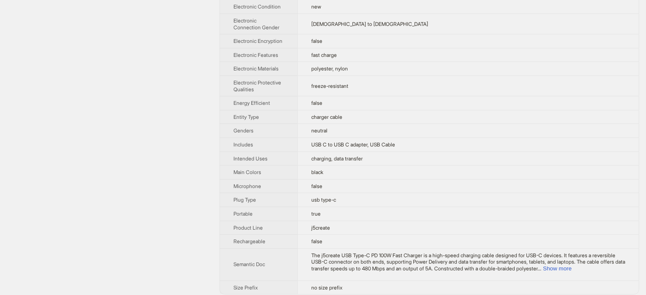
scroll to position [300, 0]
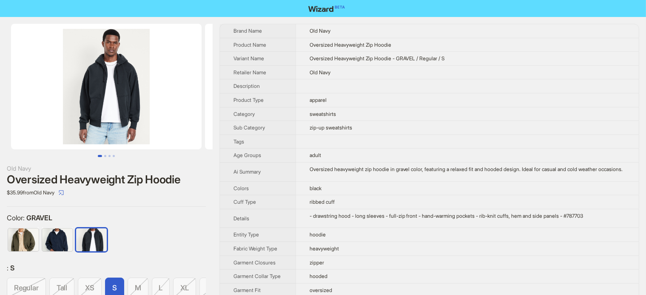
scroll to position [0, 14]
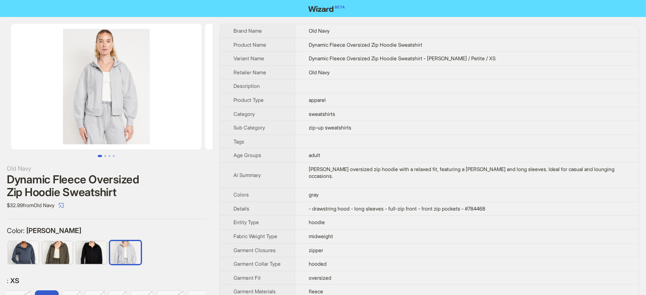
scroll to position [0, 95]
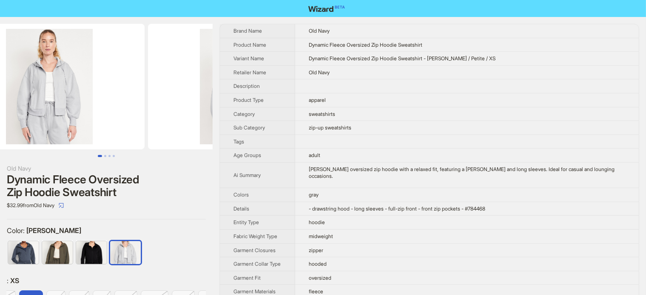
drag, startPoint x: 140, startPoint y: 72, endPoint x: 69, endPoint y: 68, distance: 71.5
click at [75, 75] on img at bounding box center [49, 87] width 190 height 126
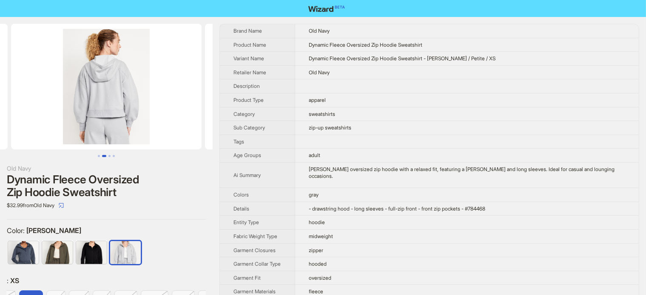
scroll to position [43, 0]
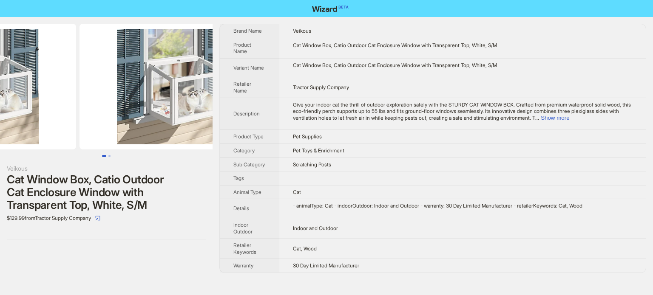
drag, startPoint x: 158, startPoint y: 119, endPoint x: 42, endPoint y: 152, distance: 121.2
click at [42, 152] on div at bounding box center [106, 90] width 213 height 133
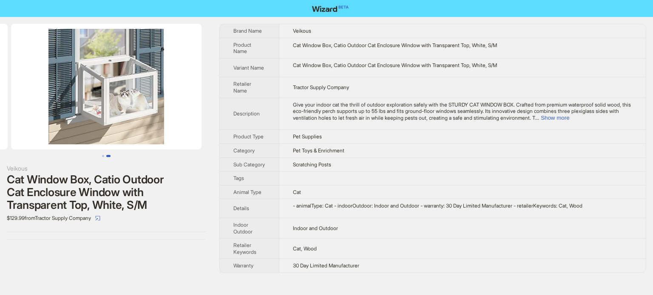
scroll to position [0, 147]
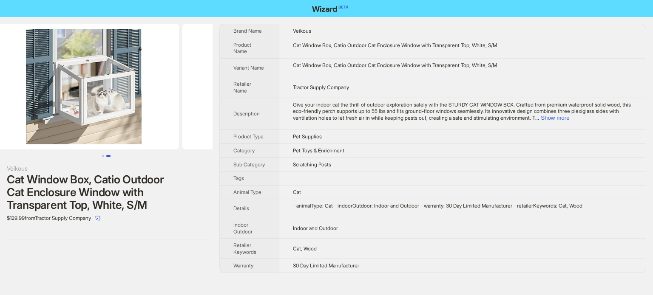
drag, startPoint x: 44, startPoint y: 136, endPoint x: 145, endPoint y: 141, distance: 101.3
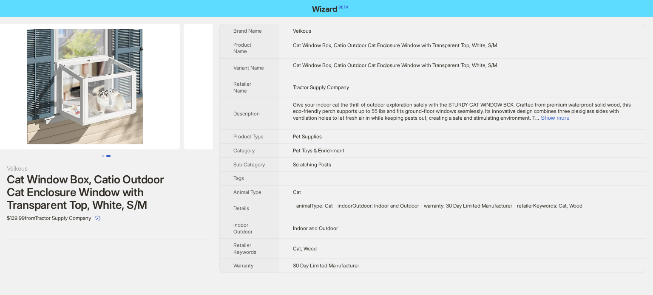
click at [145, 141] on ul at bounding box center [106, 87] width 213 height 126
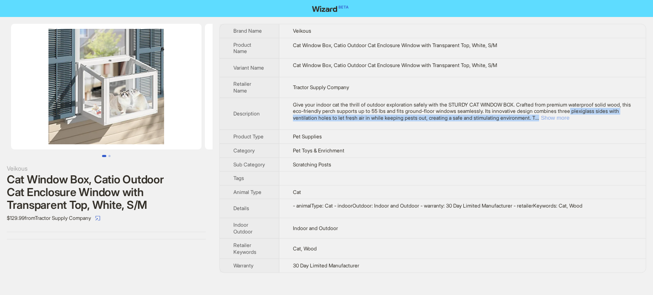
click at [625, 114] on div "Give your indoor cat the thrill of outdoor exploration safely with the STURDY C…" at bounding box center [462, 112] width 339 height 20
click at [569, 119] on button "Show more" at bounding box center [555, 118] width 28 height 6
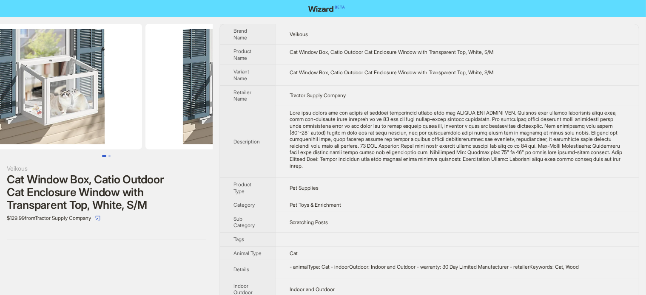
scroll to position [0, 194]
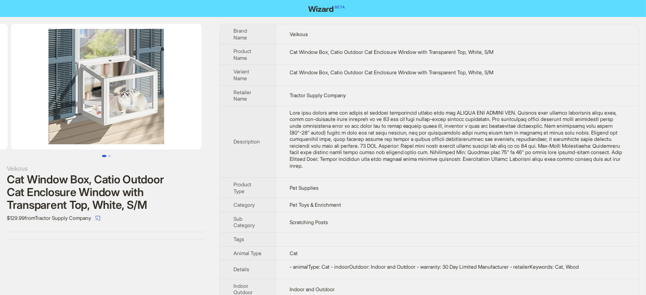
drag, startPoint x: 149, startPoint y: 102, endPoint x: 9, endPoint y: 130, distance: 142.0
click at [10, 130] on ul at bounding box center [106, 87] width 213 height 126
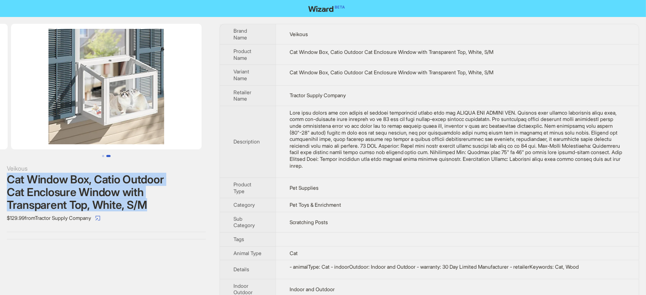
drag, startPoint x: 172, startPoint y: 207, endPoint x: 9, endPoint y: 179, distance: 165.3
click at [9, 179] on div "Cat Window Box, Catio Outdoor Cat Enclosure Window with Transparent Top, White,…" at bounding box center [106, 192] width 199 height 38
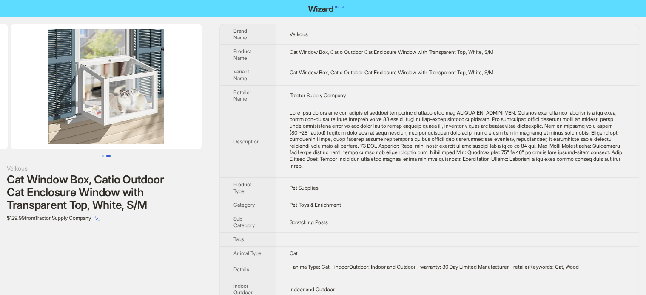
click at [291, 113] on td at bounding box center [456, 142] width 363 height 72
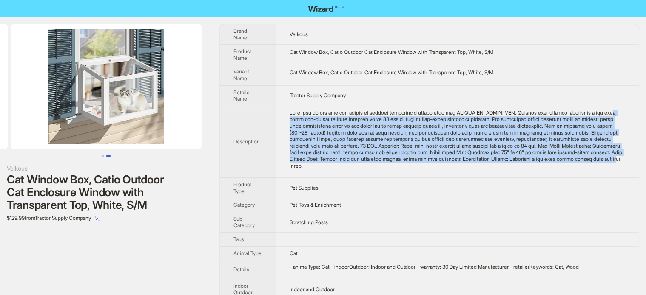
drag, startPoint x: 326, startPoint y: 136, endPoint x: 458, endPoint y: 168, distance: 135.6
click at [457, 169] on td at bounding box center [456, 142] width 363 height 72
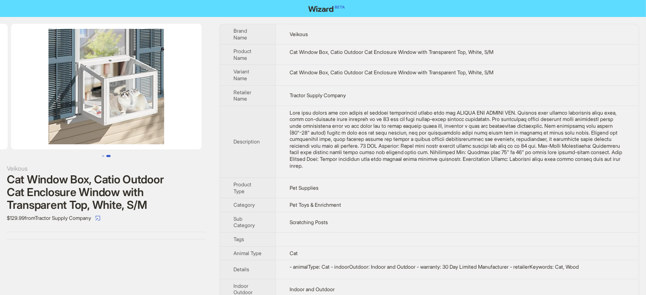
drag, startPoint x: 287, startPoint y: 109, endPoint x: 320, endPoint y: 129, distance: 38.7
click at [288, 109] on td at bounding box center [456, 142] width 363 height 72
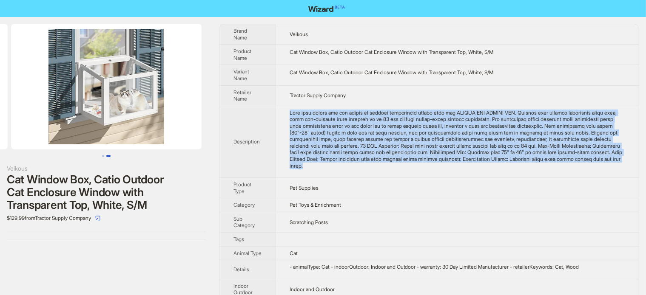
drag, startPoint x: 320, startPoint y: 129, endPoint x: 498, endPoint y: 167, distance: 181.8
click at [498, 167] on div at bounding box center [456, 140] width 335 height 60
copy div "Give your indoor cat the thrill of outdoor exploration safely with the STURDY C…"
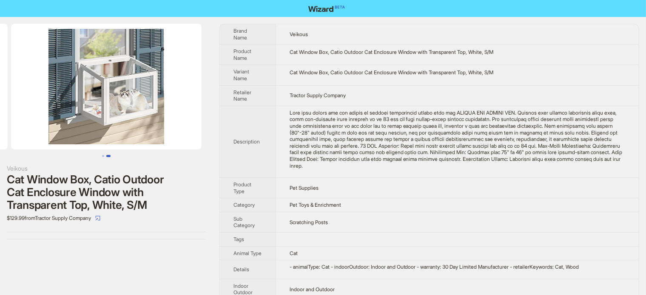
click at [379, 129] on div at bounding box center [456, 140] width 335 height 60
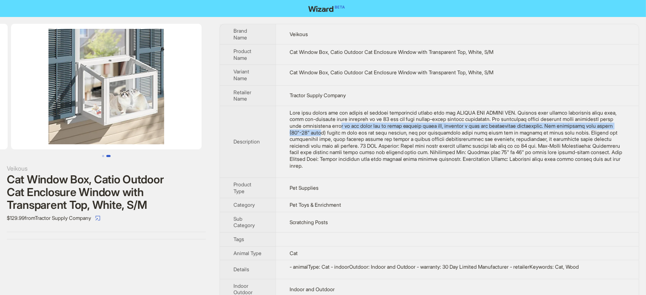
click at [380, 129] on div at bounding box center [456, 140] width 335 height 60
click at [380, 130] on div at bounding box center [456, 140] width 335 height 60
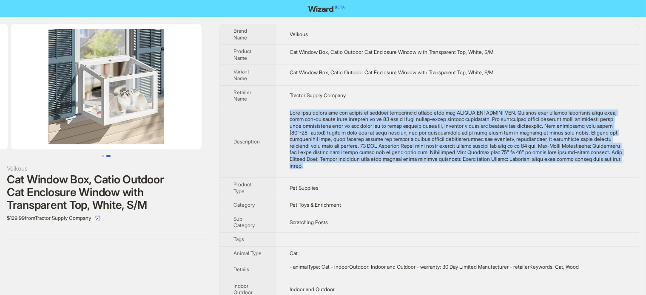
drag, startPoint x: 283, startPoint y: 110, endPoint x: 492, endPoint y: 173, distance: 218.4
click at [492, 173] on td at bounding box center [456, 142] width 363 height 72
copy div "Give your indoor cat the thrill of outdoor exploration safely with the STURDY C…"
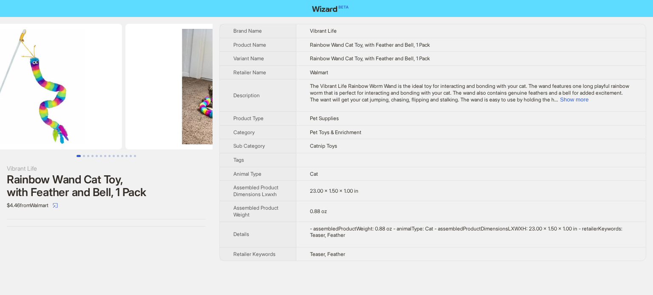
scroll to position [0, 194]
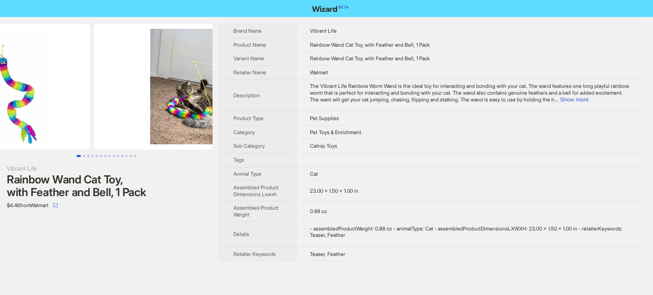
drag, startPoint x: 175, startPoint y: 89, endPoint x: 42, endPoint y: 88, distance: 133.5
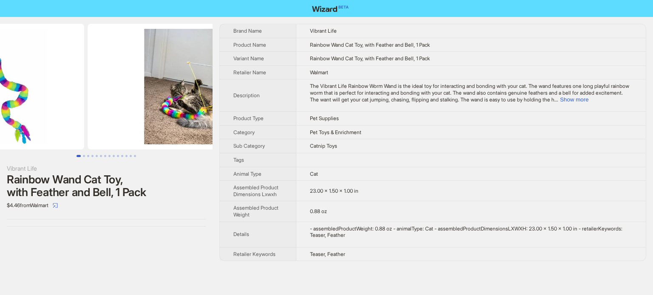
click at [99, 88] on ul at bounding box center [106, 87] width 213 height 126
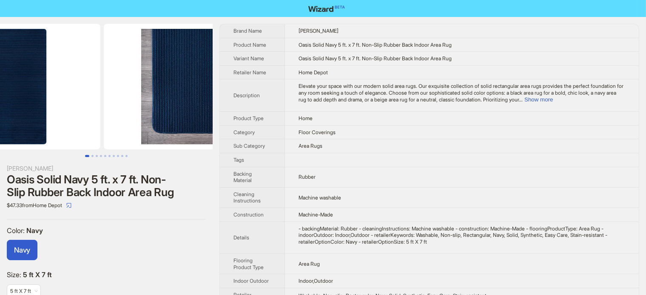
drag, startPoint x: 177, startPoint y: 69, endPoint x: 105, endPoint y: 76, distance: 71.8
click at [107, 76] on ul at bounding box center [106, 87] width 213 height 126
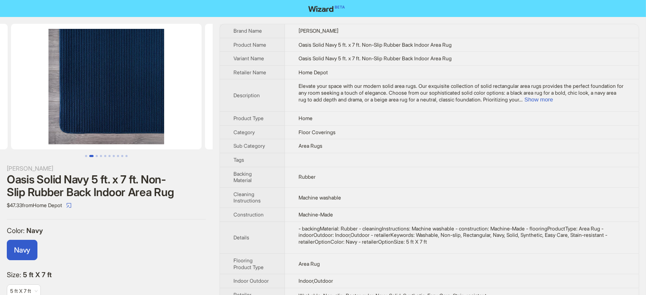
click at [91, 184] on div "Oasis Solid Navy 5 ft. x 7 ft. Non-Slip Rubber Back Indoor Area Rug" at bounding box center [106, 186] width 199 height 26
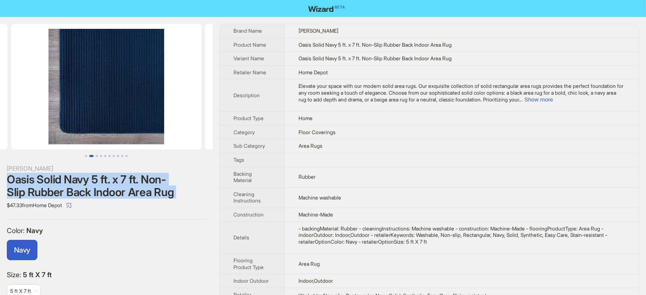
click at [91, 184] on div "Oasis Solid Navy 5 ft. x 7 ft. Non-Slip Rubber Back Indoor Area Rug" at bounding box center [106, 186] width 199 height 26
copy div "Oasis Solid Navy 5 ft. x 7 ft. Non-Slip Rubber Back Indoor Area Rug"
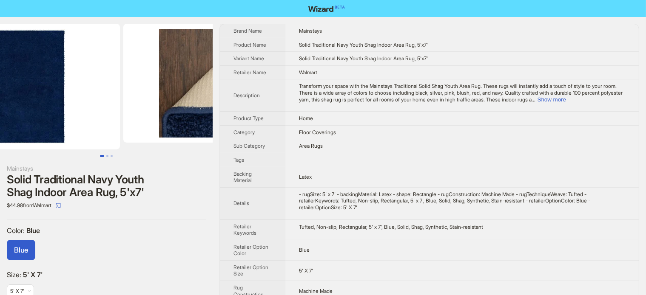
drag, startPoint x: 125, startPoint y: 102, endPoint x: 53, endPoint y: 117, distance: 73.4
click at [58, 119] on img at bounding box center [24, 87] width 190 height 126
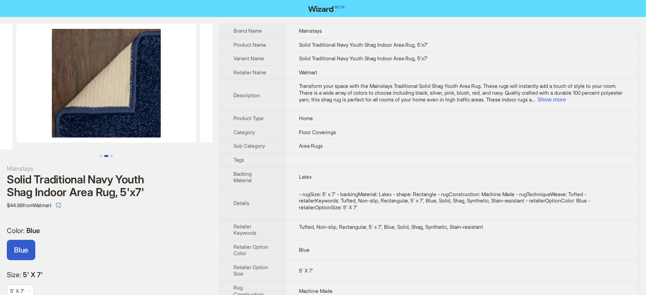
scroll to position [0, 112]
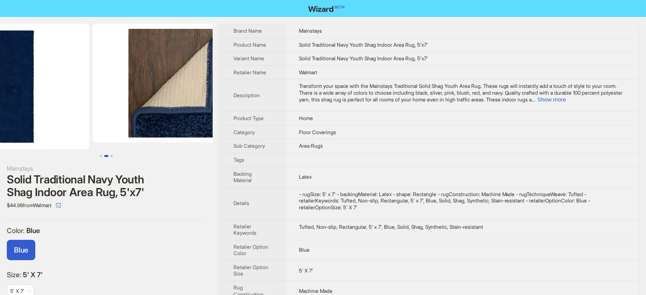
drag, startPoint x: 65, startPoint y: 115, endPoint x: 190, endPoint y: 82, distance: 129.8
click at [184, 96] on ul at bounding box center [106, 87] width 213 height 126
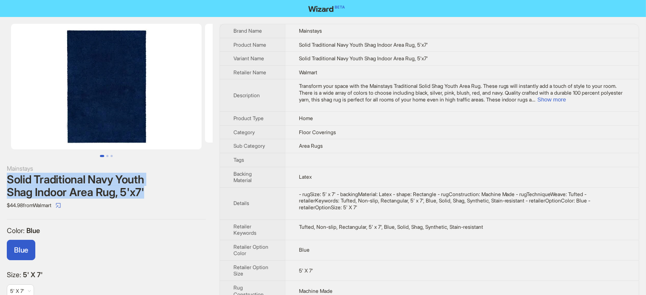
drag, startPoint x: 153, startPoint y: 197, endPoint x: 3, endPoint y: 179, distance: 150.6
click at [3, 179] on div "Mainstays Solid Traditional Navy Youth Shag Indoor Area Rug, 5'x7' $44.98 from …" at bounding box center [106, 168] width 213 height 302
copy div "Solid Traditional Navy Youth Shag Indoor Area Rug, 5'x7'"
